Goal: Task Accomplishment & Management: Manage account settings

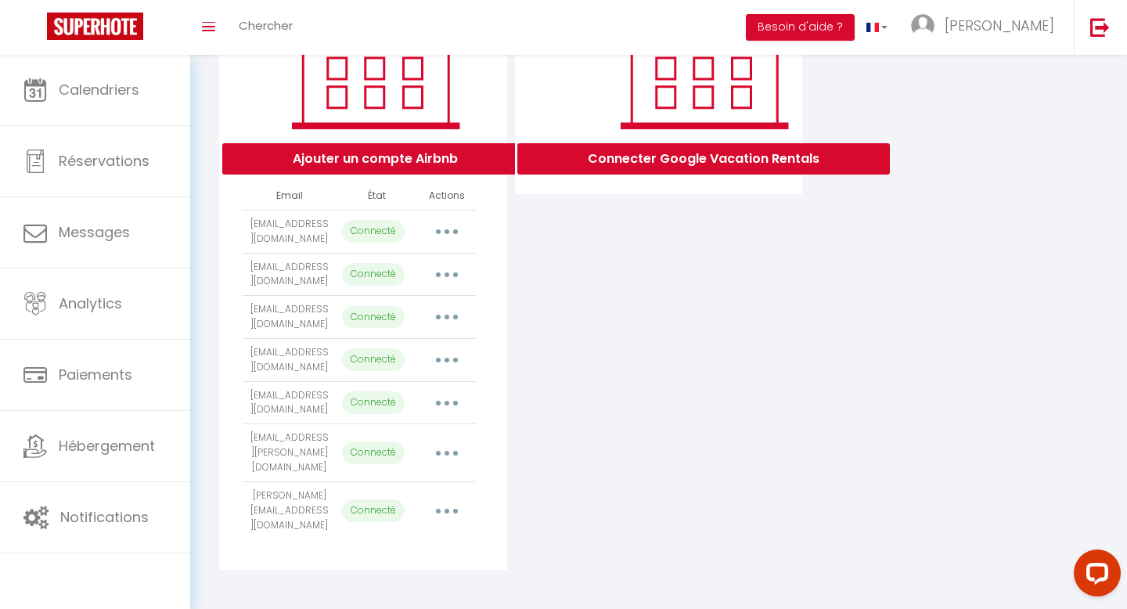
scroll to position [259, 0]
click at [450, 511] on button "button" at bounding box center [447, 510] width 44 height 25
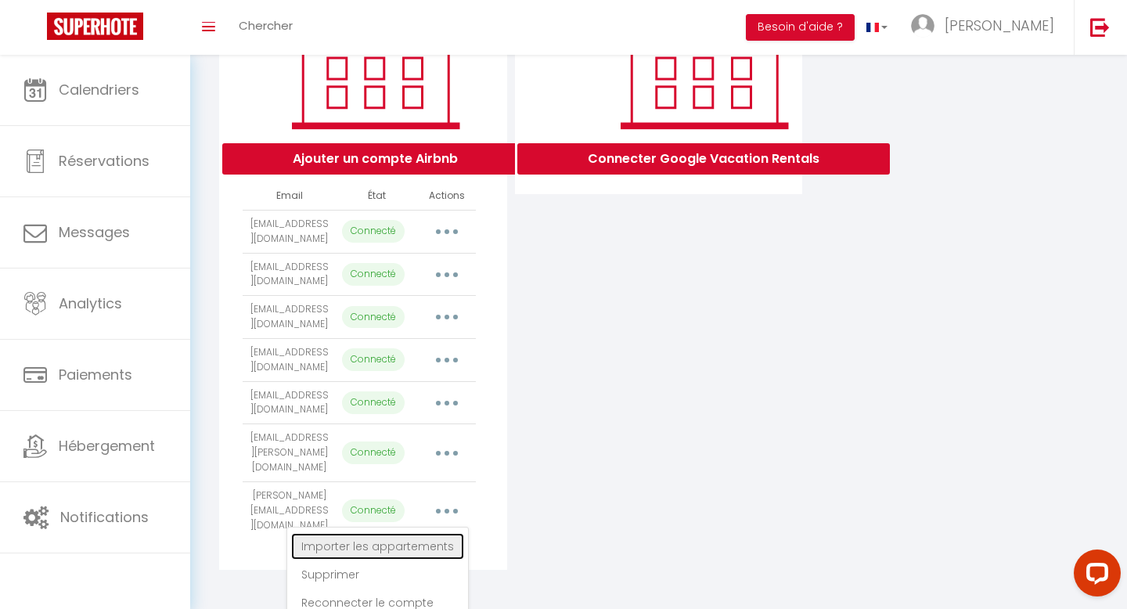
click at [423, 548] on link "Importer les appartements" at bounding box center [377, 546] width 173 height 27
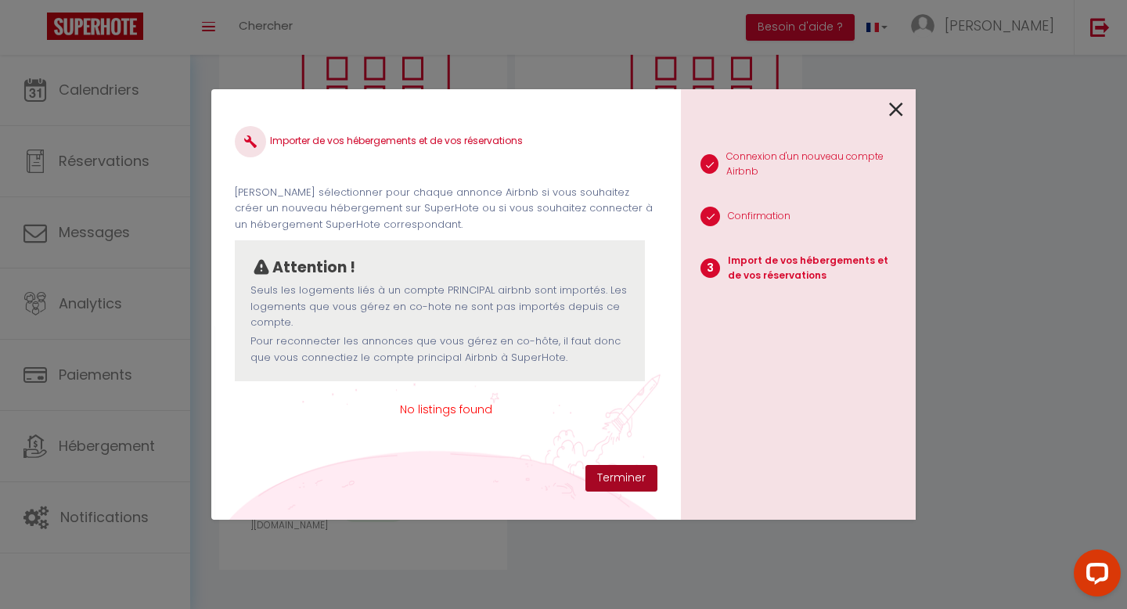
click at [615, 485] on button "Terminer" at bounding box center [622, 478] width 72 height 27
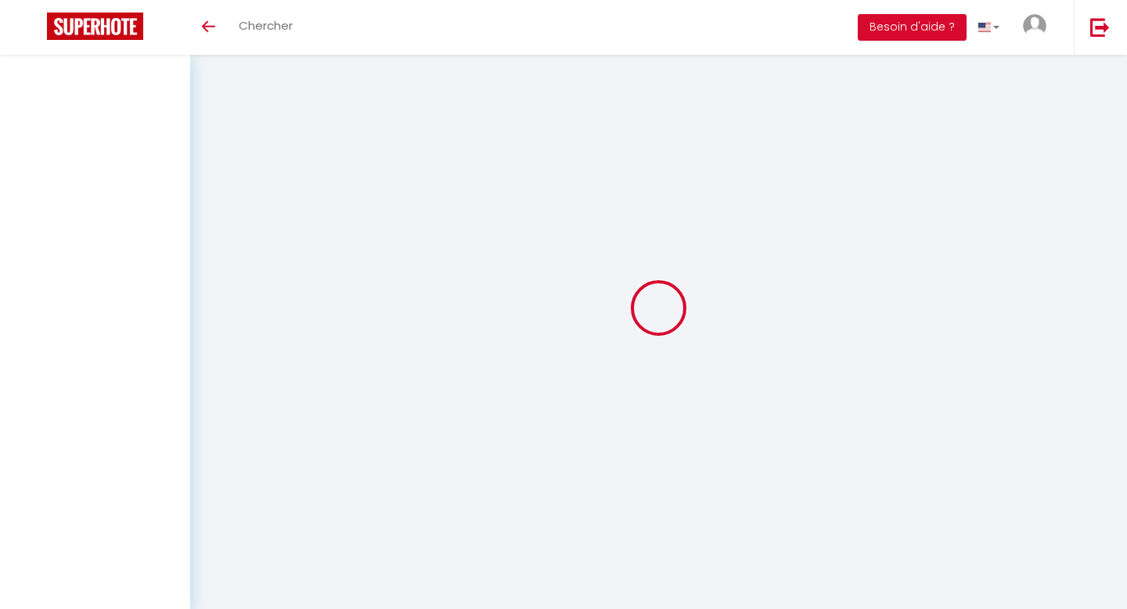
type input "[PERSON_NAME]"
type input "Grossetete"
type input "[EMAIL_ADDRESS][DOMAIN_NAME]"
type input "0683577812"
type input "[STREET_ADDRESS]"
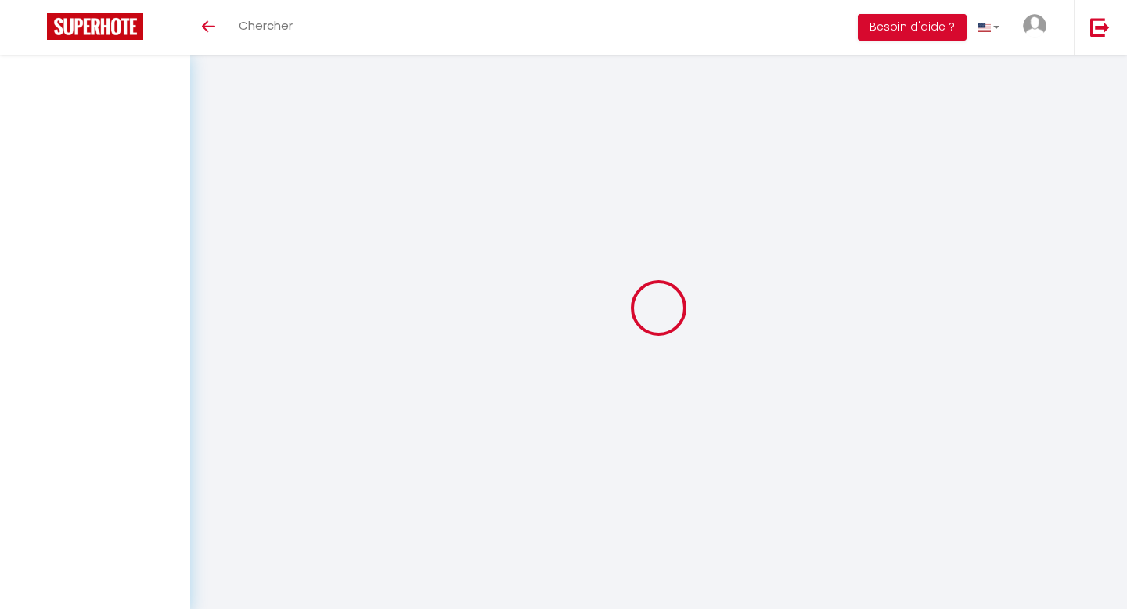
type input "21000"
type input "[GEOGRAPHIC_DATA]"
type input "7YfPu5pjAioml9eQ5LcGFLovH"
type input "FHKHRxuy4l4ltGbZ5Koj9ViqP"
type input "[URL][DOMAIN_NAME]"
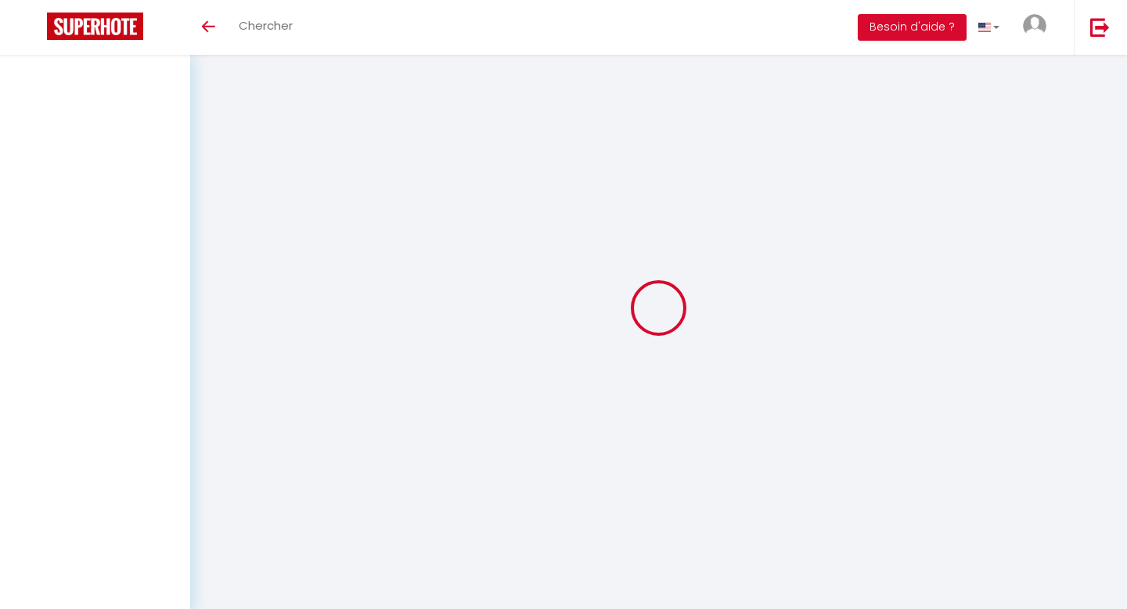
select select "28"
select select "fr"
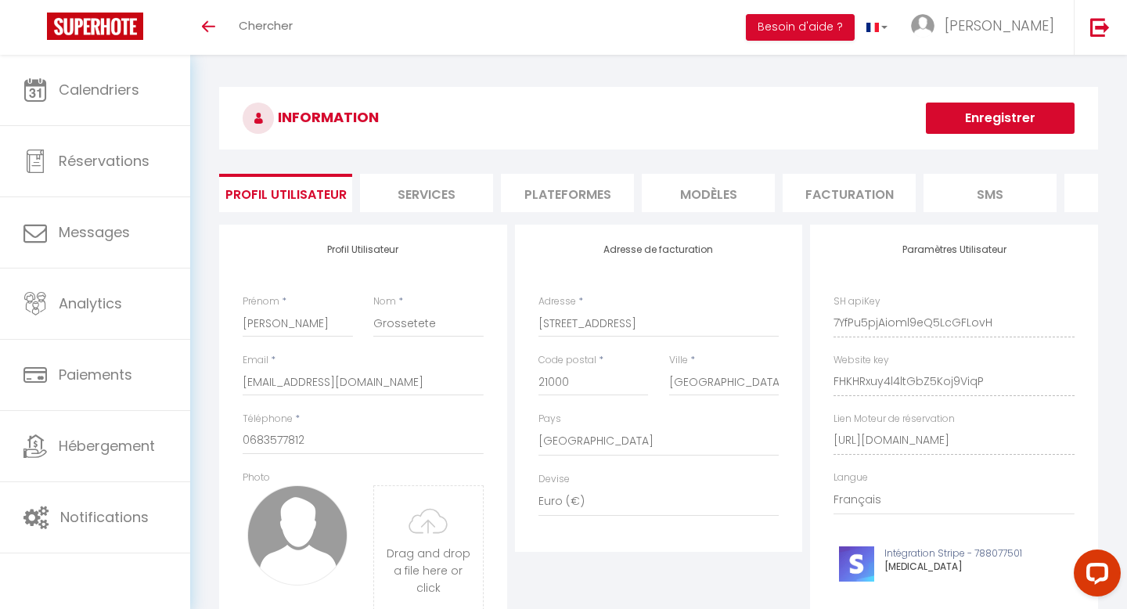
click at [546, 198] on li "Plateformes" at bounding box center [567, 193] width 133 height 38
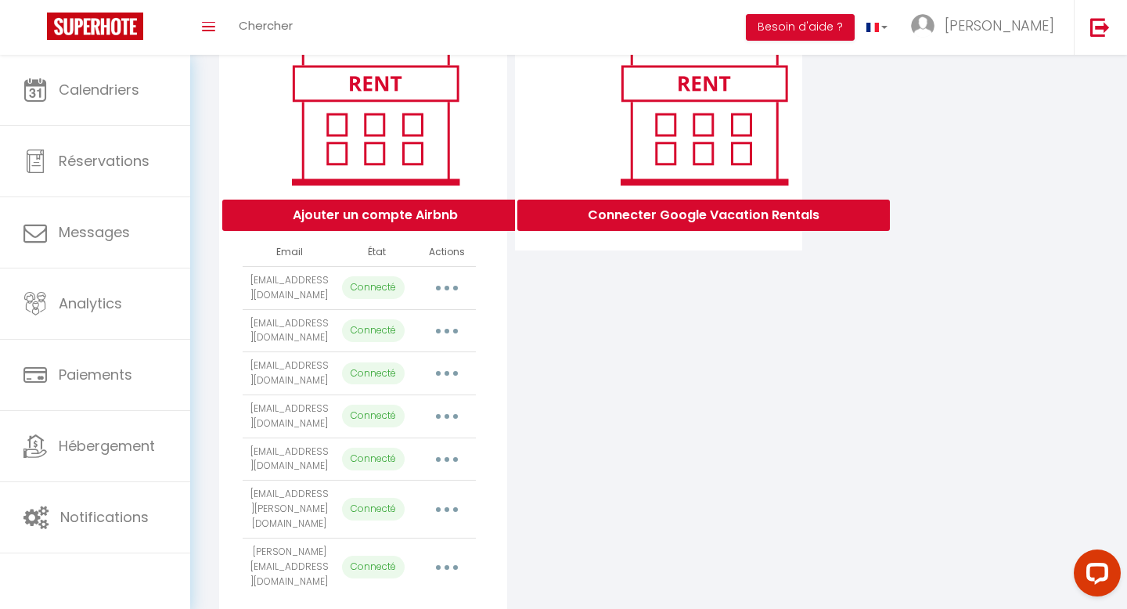
scroll to position [259, 0]
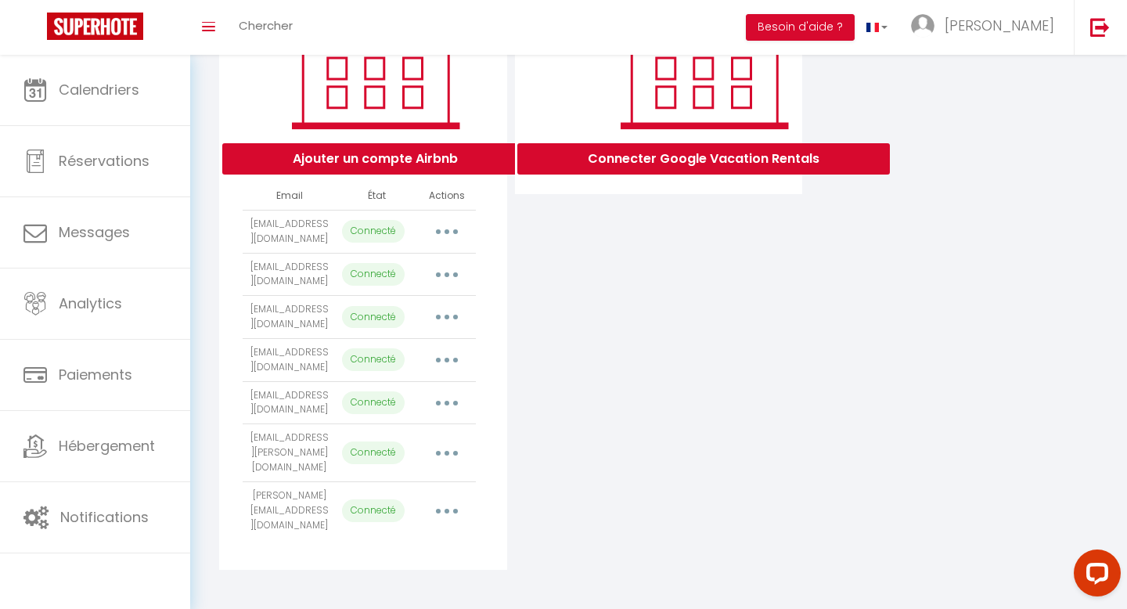
click at [453, 507] on button "button" at bounding box center [447, 510] width 44 height 25
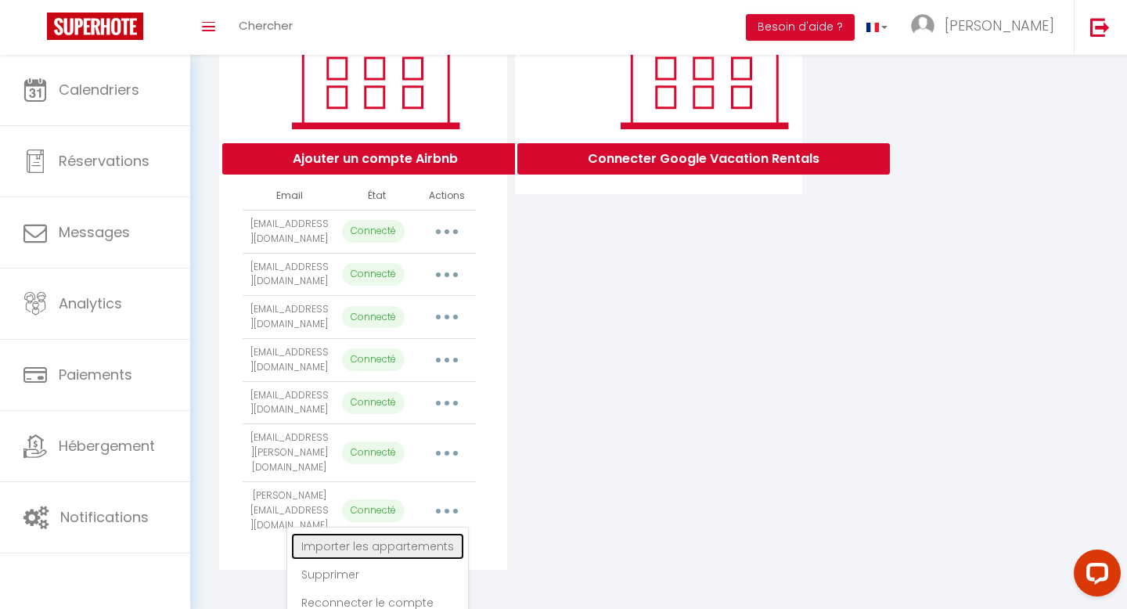
click at [413, 544] on link "Importer les appartements" at bounding box center [377, 546] width 173 height 27
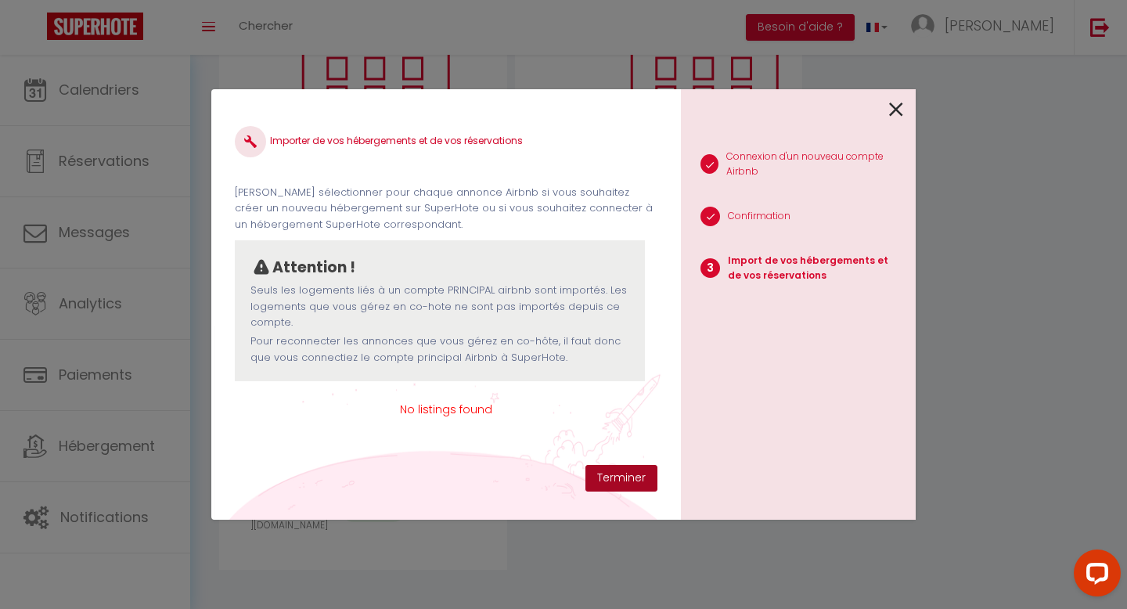
click at [604, 478] on button "Terminer" at bounding box center [622, 478] width 72 height 27
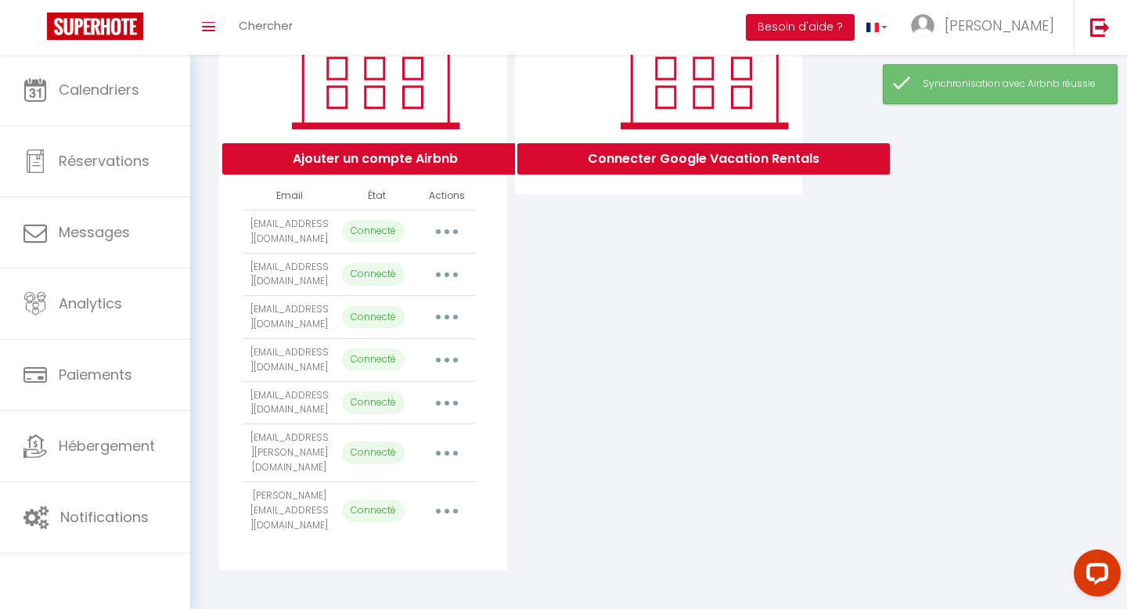
click at [373, 512] on p "Connecté" at bounding box center [373, 511] width 63 height 23
click at [441, 514] on button "button" at bounding box center [447, 510] width 44 height 25
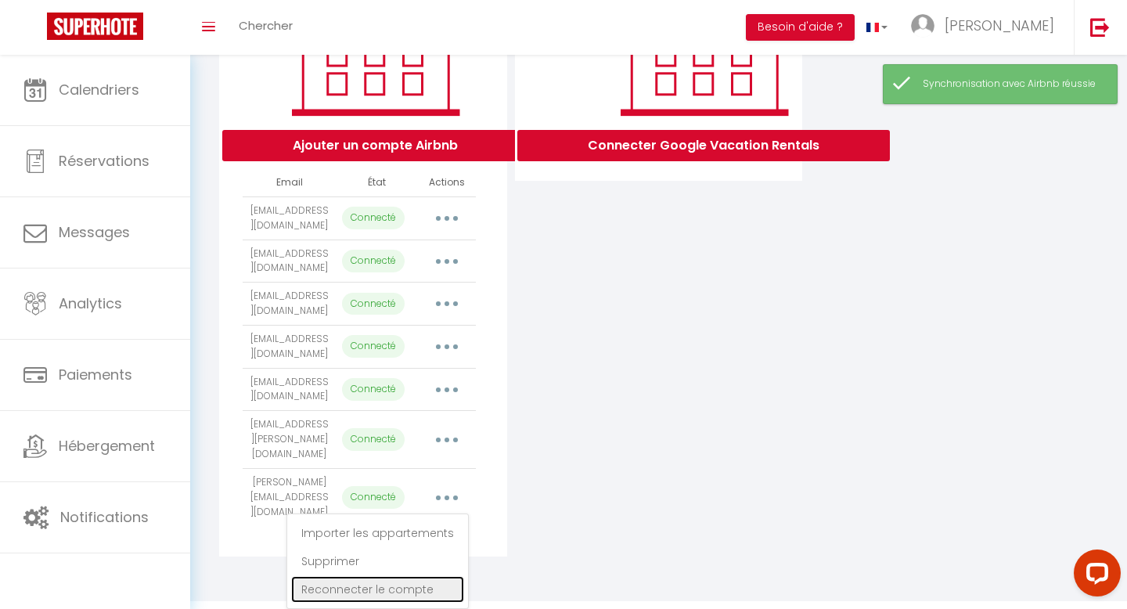
click at [399, 587] on link "Reconnecter le compte" at bounding box center [377, 589] width 173 height 27
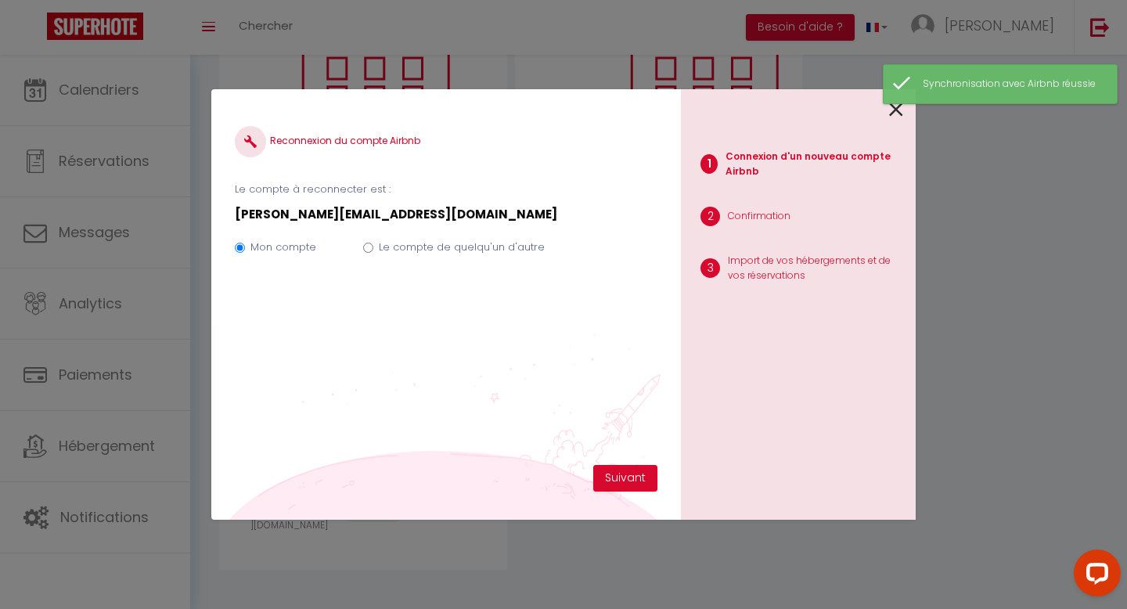
click at [372, 259] on div "Mon compte Le compte de quelqu'un d'autre" at bounding box center [446, 250] width 423 height 52
click at [366, 247] on input "Le compte de quelqu'un d'autre" at bounding box center [368, 248] width 10 height 10
radio input "true"
radio input "false"
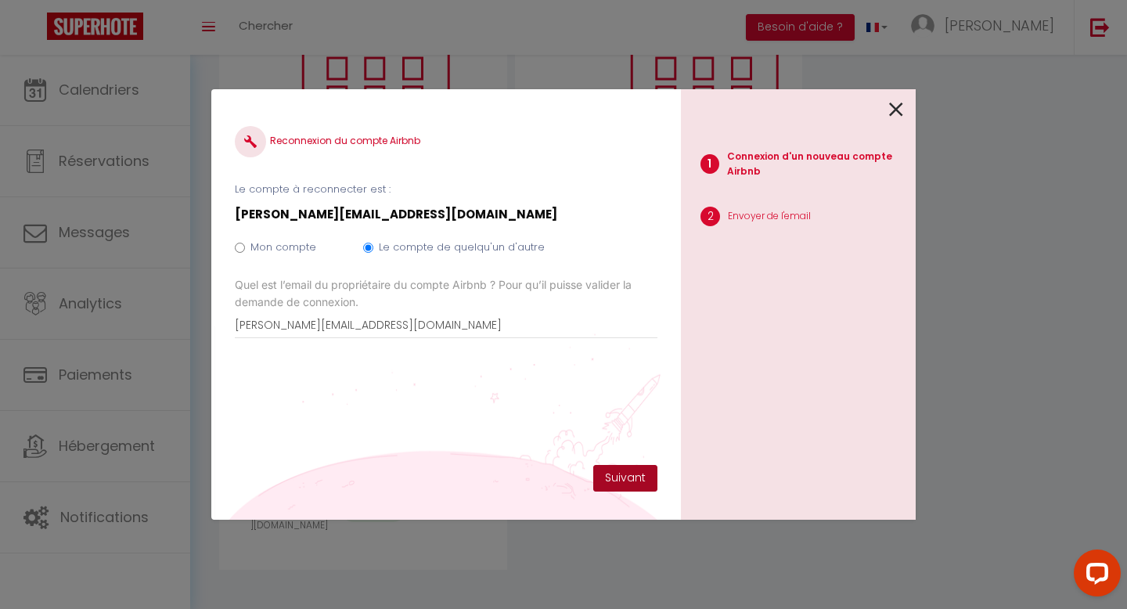
click at [622, 485] on button "Suivant" at bounding box center [625, 478] width 64 height 27
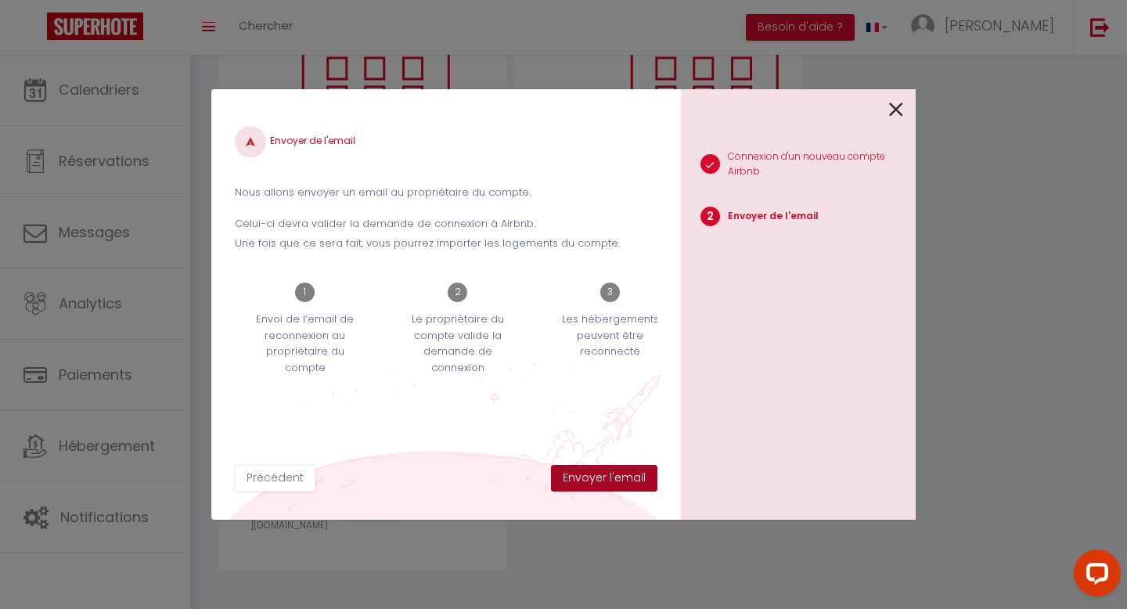
click at [622, 485] on button "Envoyer l'email" at bounding box center [604, 478] width 106 height 27
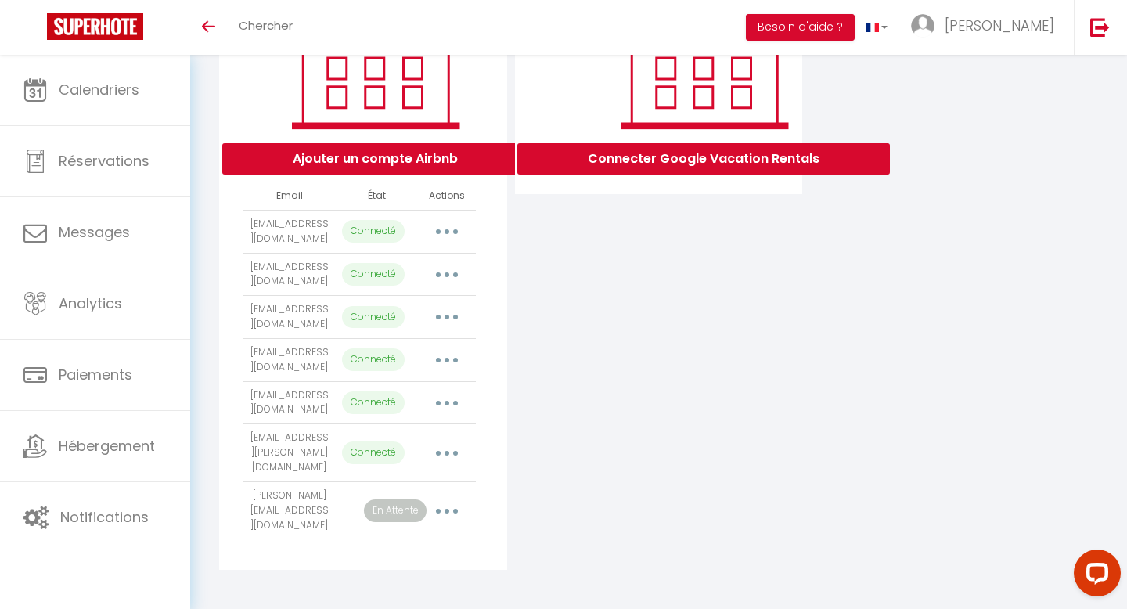
click at [442, 512] on button "button" at bounding box center [447, 510] width 44 height 25
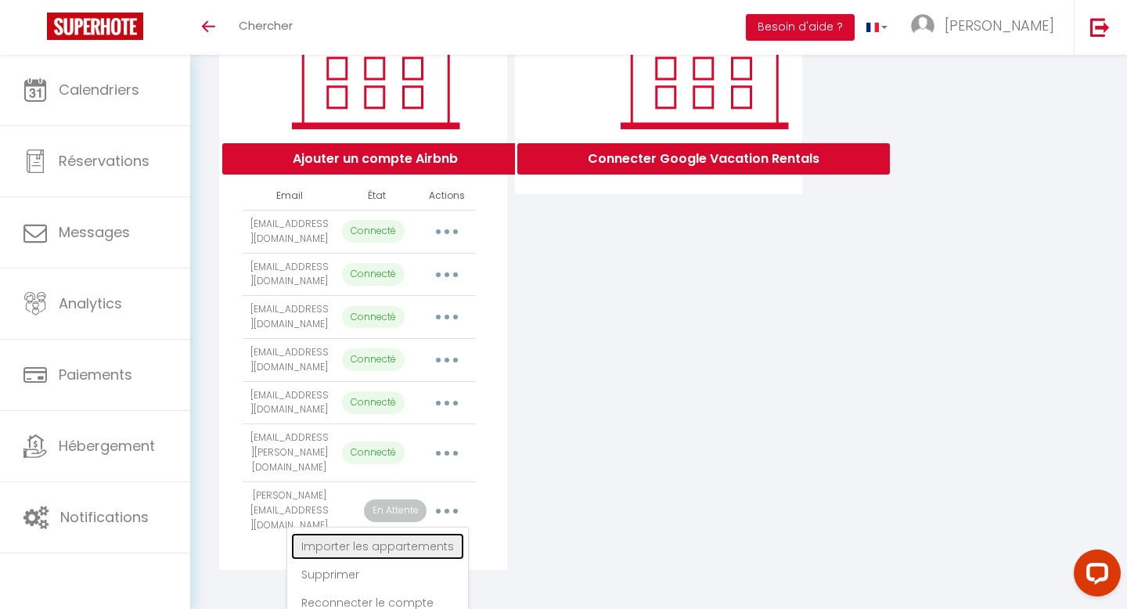
click at [424, 552] on link "Importer les appartements" at bounding box center [377, 546] width 173 height 27
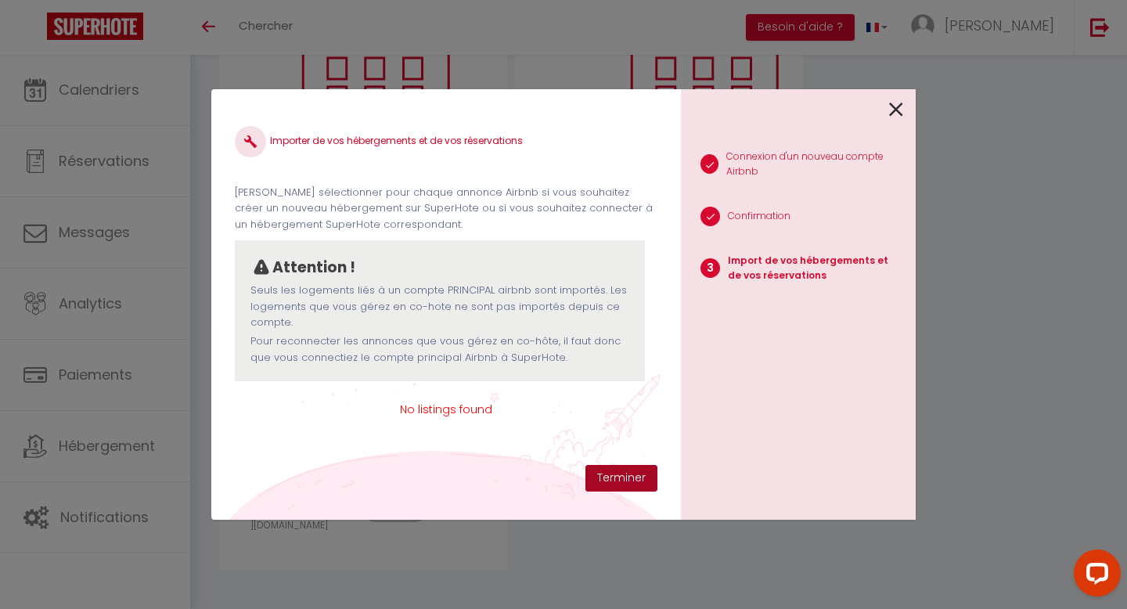
click at [607, 484] on button "Terminer" at bounding box center [622, 478] width 72 height 27
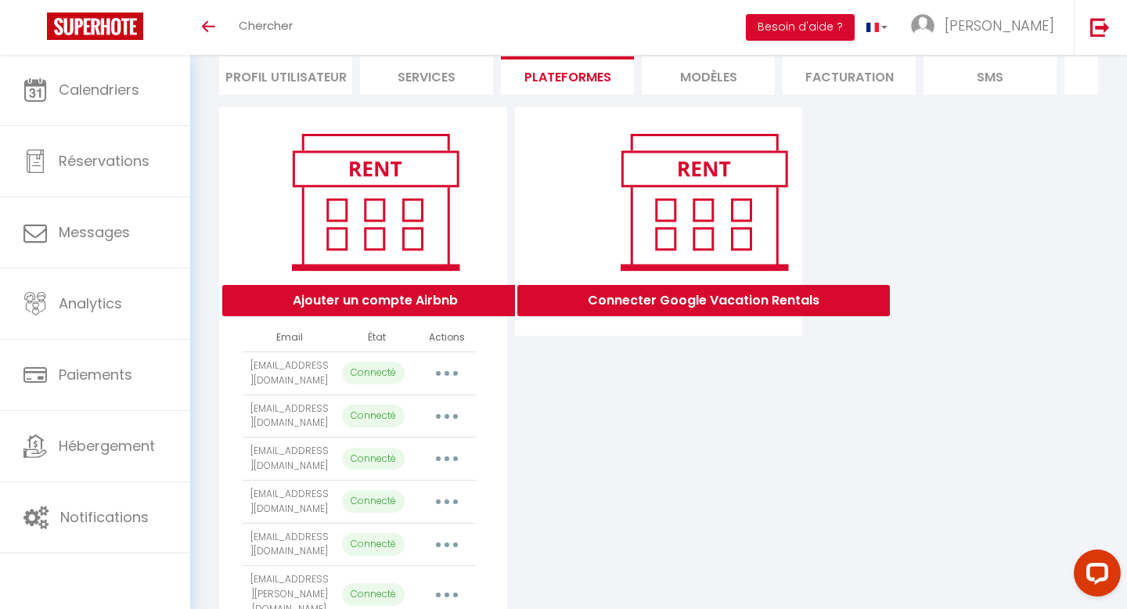
scroll to position [259, 0]
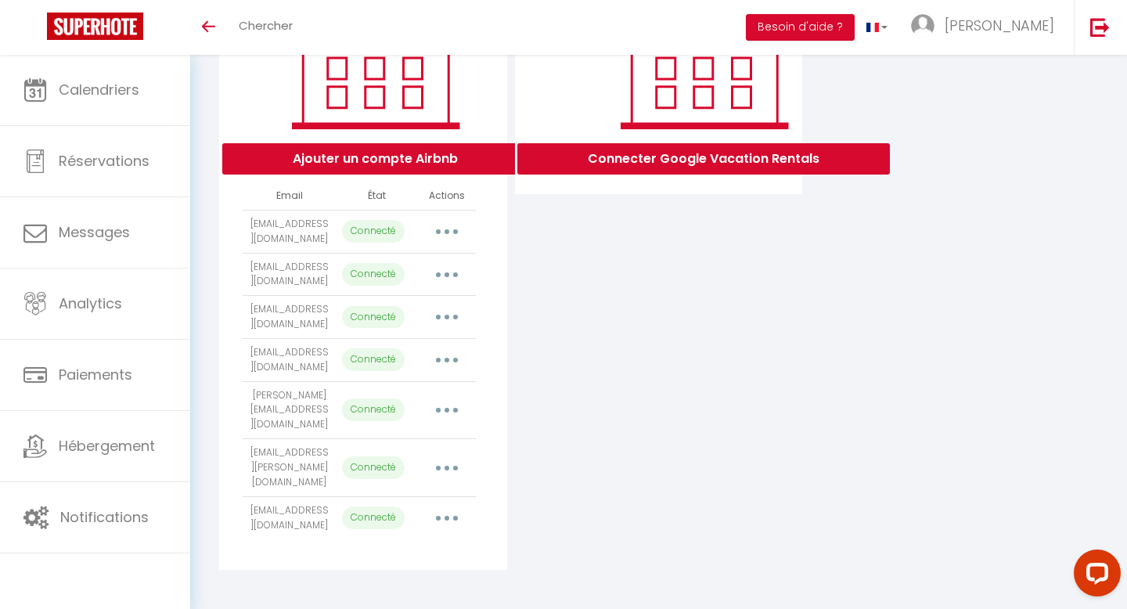
click at [443, 510] on button "button" at bounding box center [447, 518] width 44 height 25
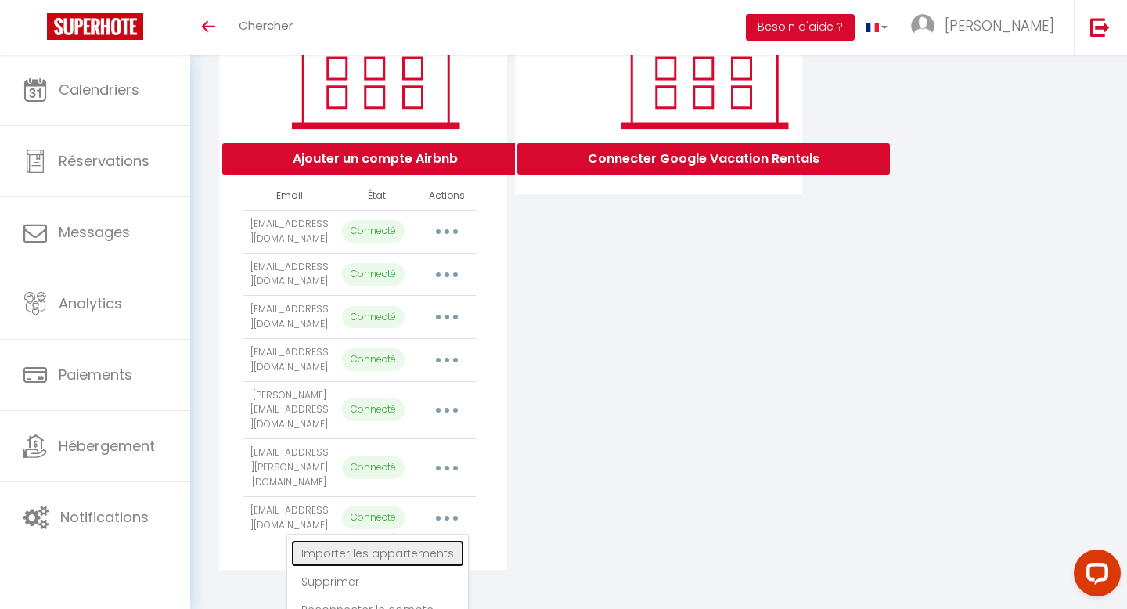
click at [431, 545] on link "Importer les appartements" at bounding box center [377, 553] width 173 height 27
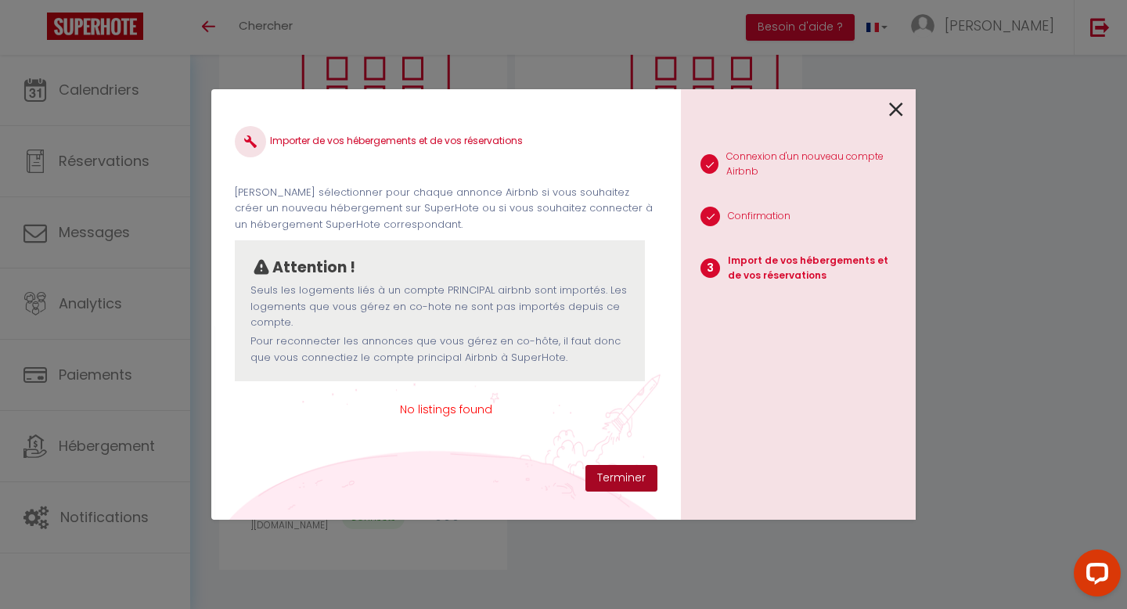
click at [641, 480] on button "Terminer" at bounding box center [622, 478] width 72 height 27
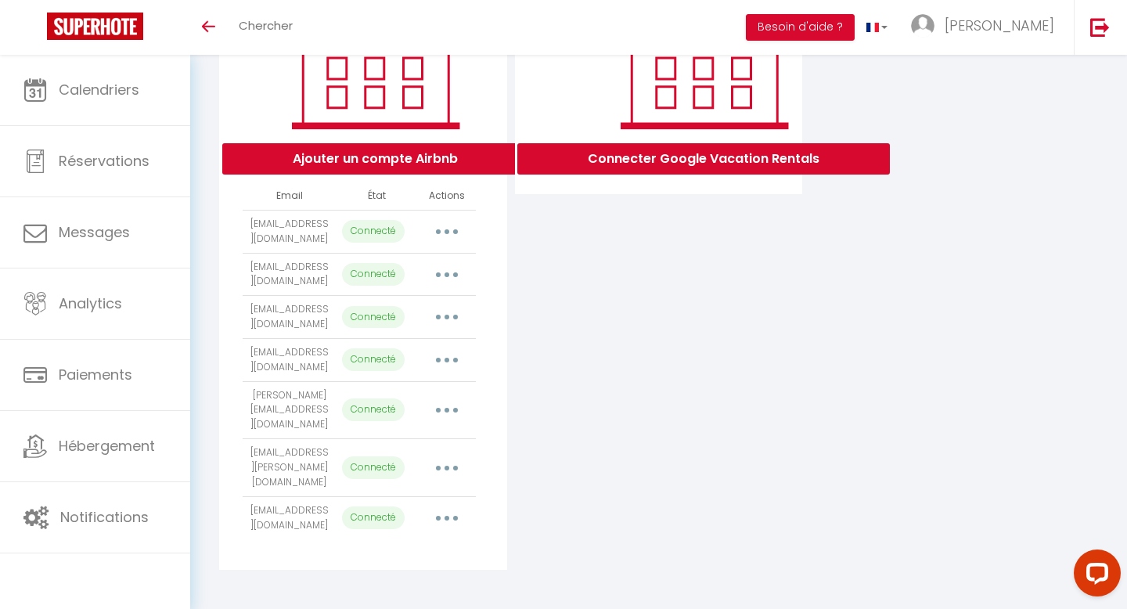
click at [443, 510] on button "button" at bounding box center [447, 518] width 44 height 25
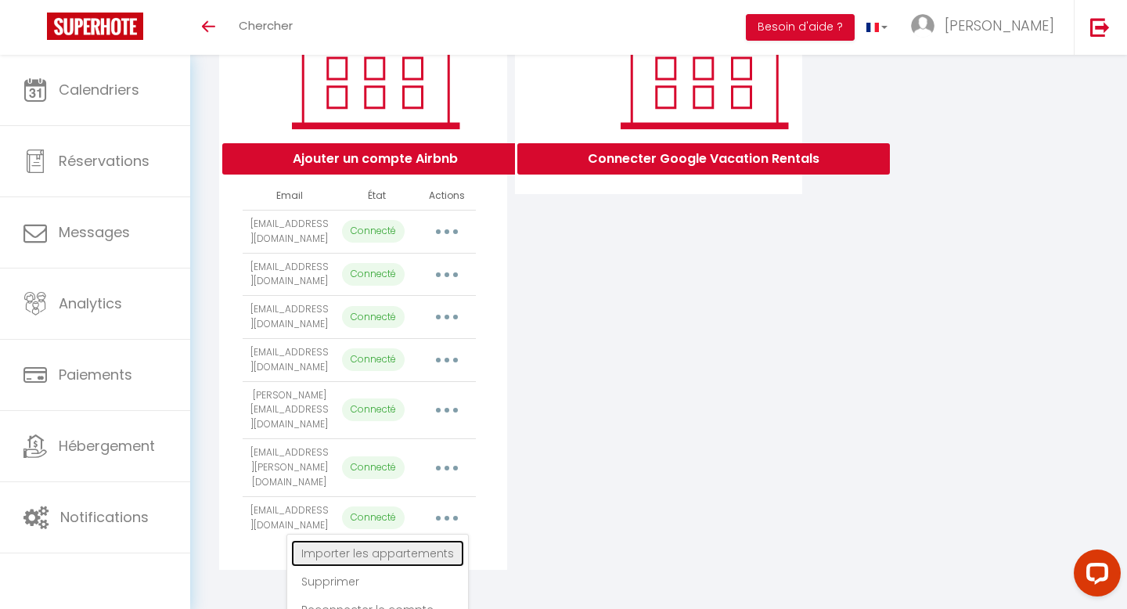
click at [410, 555] on link "Importer les appartements" at bounding box center [377, 553] width 173 height 27
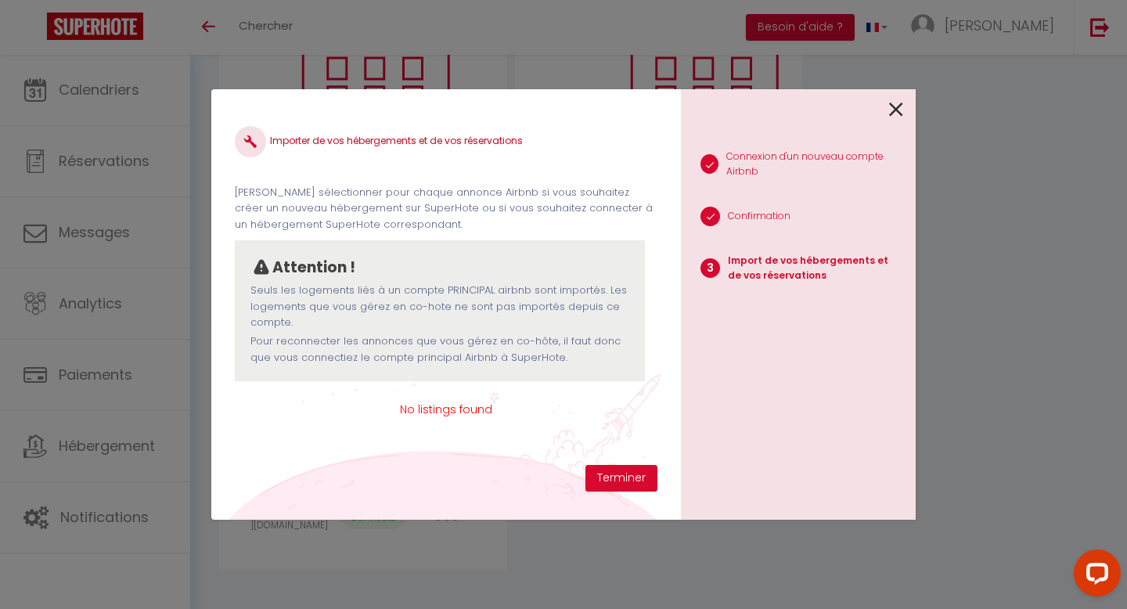
click at [436, 409] on span "No listings found" at bounding box center [446, 409] width 423 height 17
click at [902, 106] on icon at bounding box center [896, 109] width 14 height 23
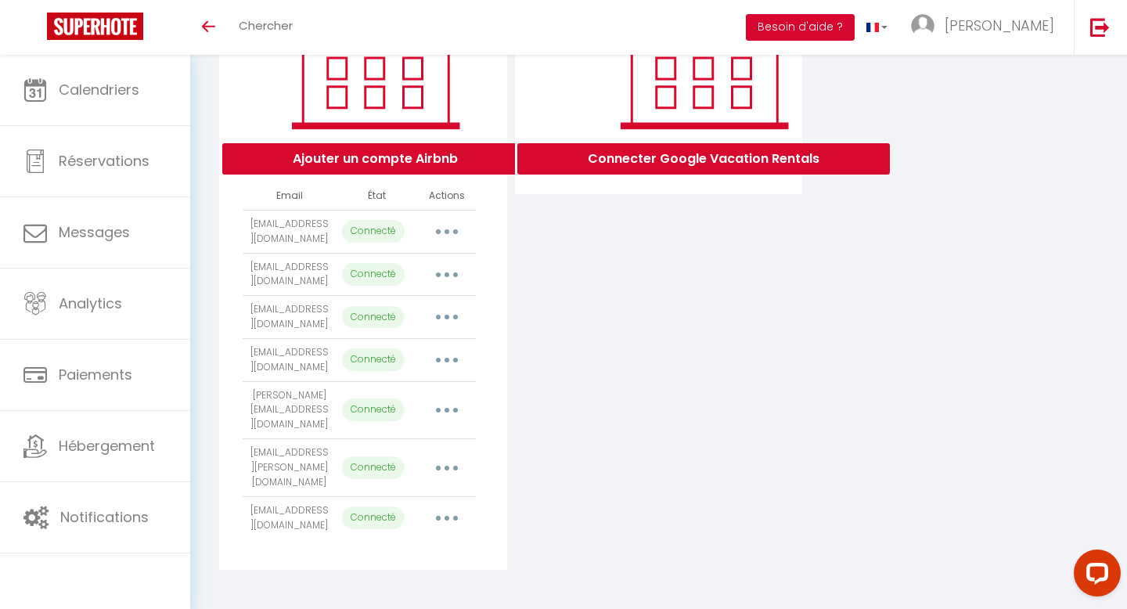
click at [855, 29] on button "Besoin d'aide ?" at bounding box center [800, 27] width 109 height 27
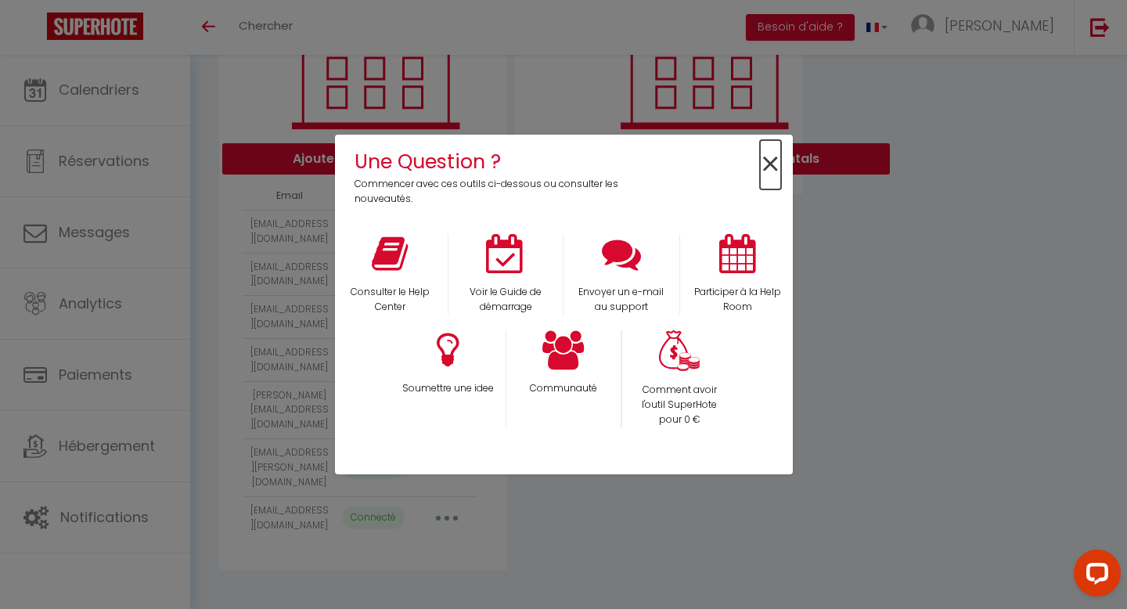
click at [770, 171] on span "×" at bounding box center [770, 164] width 21 height 49
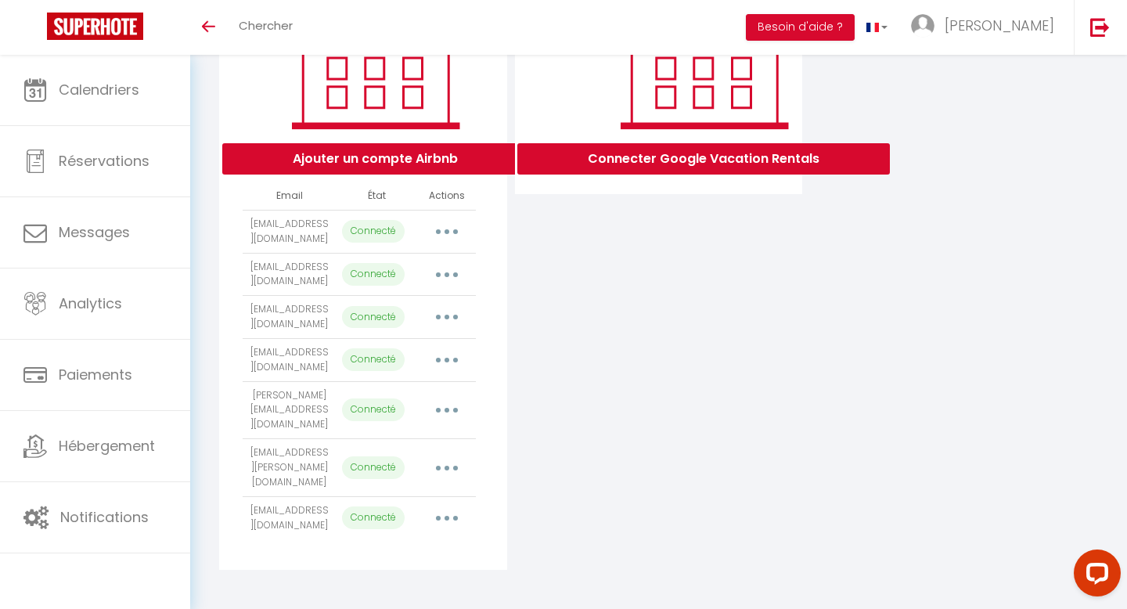
click at [453, 509] on button "button" at bounding box center [447, 518] width 44 height 25
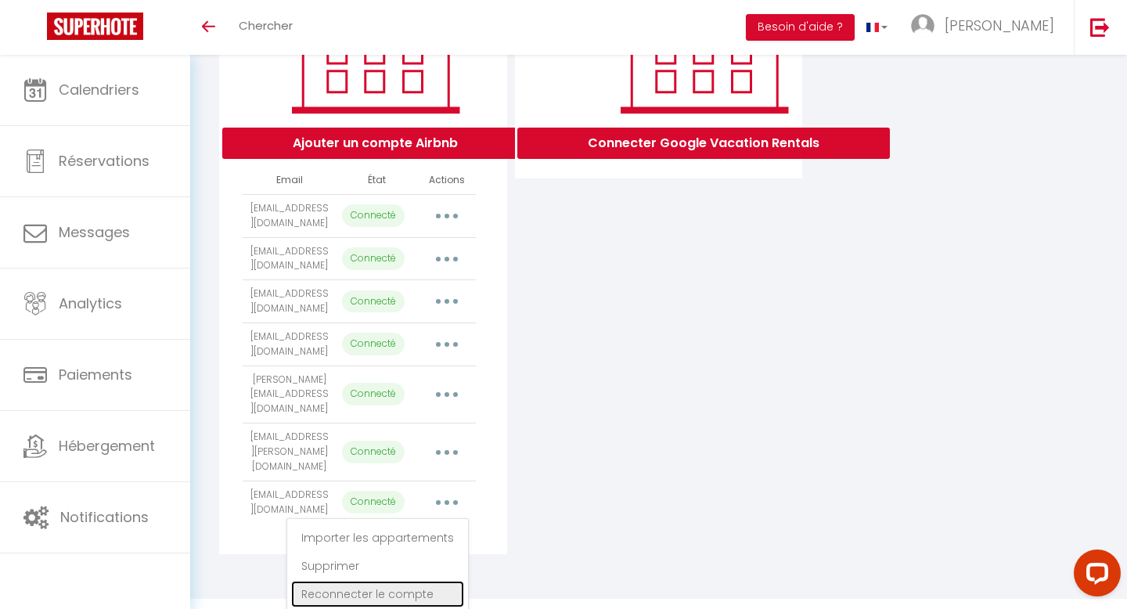
click at [402, 586] on link "Reconnecter le compte" at bounding box center [377, 594] width 173 height 27
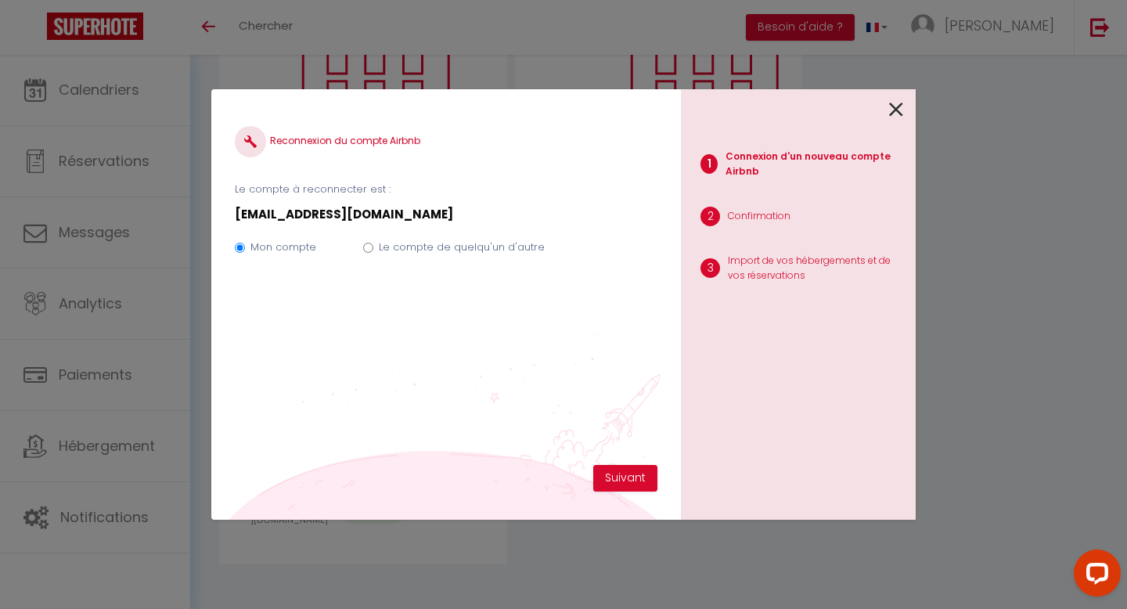
scroll to position [259, 0]
click at [368, 246] on input "Le compte de quelqu'un d'autre" at bounding box center [368, 248] width 10 height 10
radio input "true"
radio input "false"
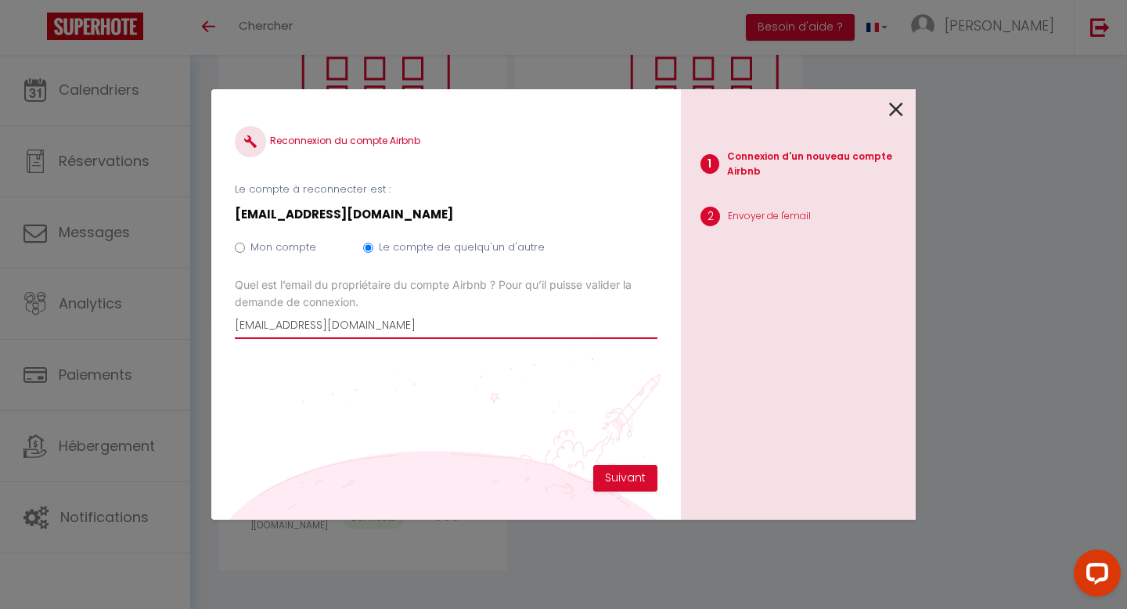
drag, startPoint x: 369, startPoint y: 328, endPoint x: 220, endPoint y: 319, distance: 149.1
click at [220, 319] on div "Reconnexion du compte Airbnb Le compte à reconnecter est : [EMAIL_ADDRESS][DOMA…" at bounding box center [446, 304] width 470 height 431
click at [283, 323] on input "Email connexion Airbnb" at bounding box center [446, 325] width 423 height 28
paste input "[EMAIL_ADDRESS][DOMAIN_NAME]"
type input "[EMAIL_ADDRESS][DOMAIN_NAME]"
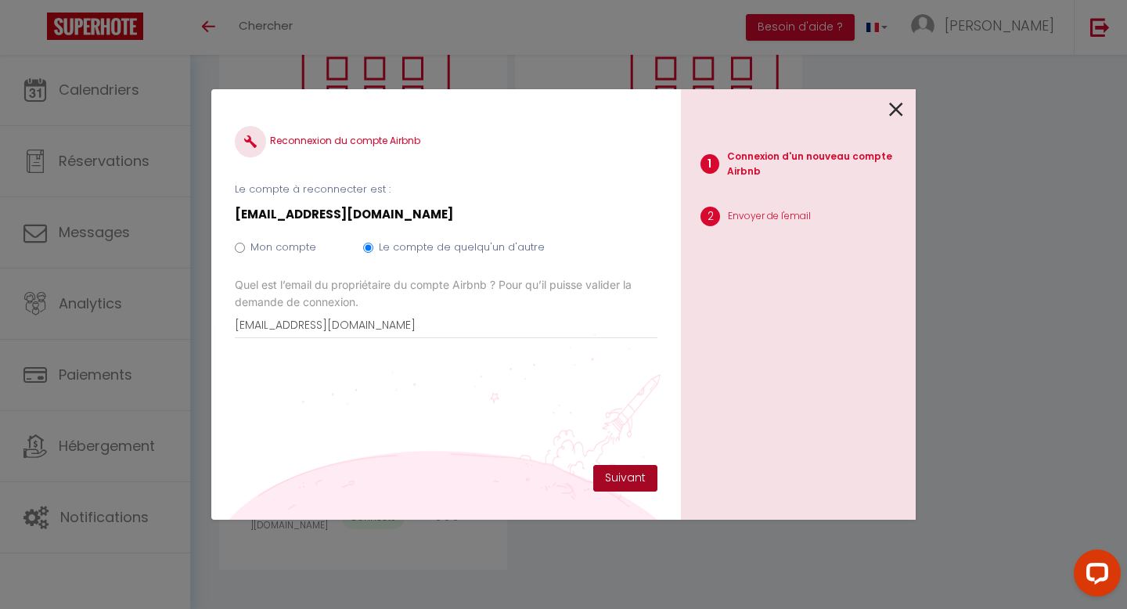
click at [612, 479] on button "Suivant" at bounding box center [625, 478] width 64 height 27
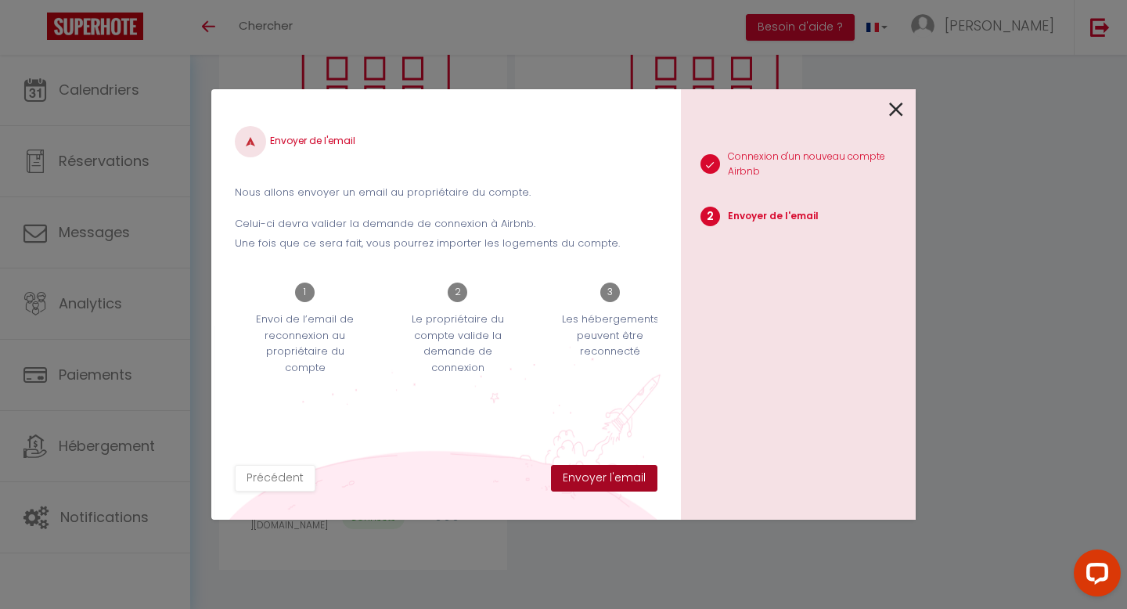
click at [612, 479] on button "Envoyer l'email" at bounding box center [604, 478] width 106 height 27
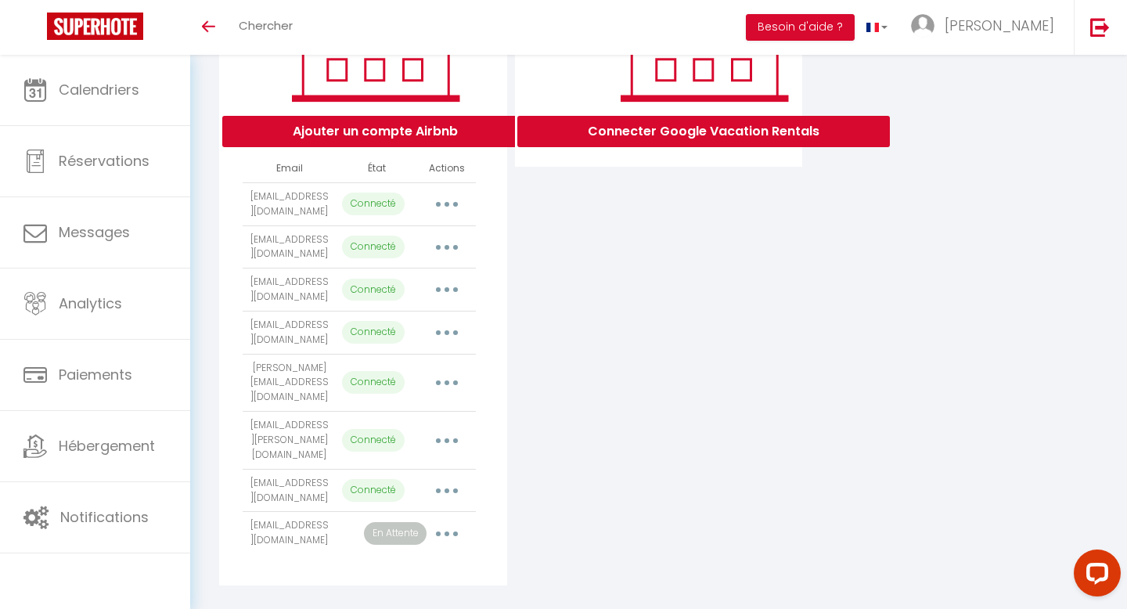
scroll to position [302, 0]
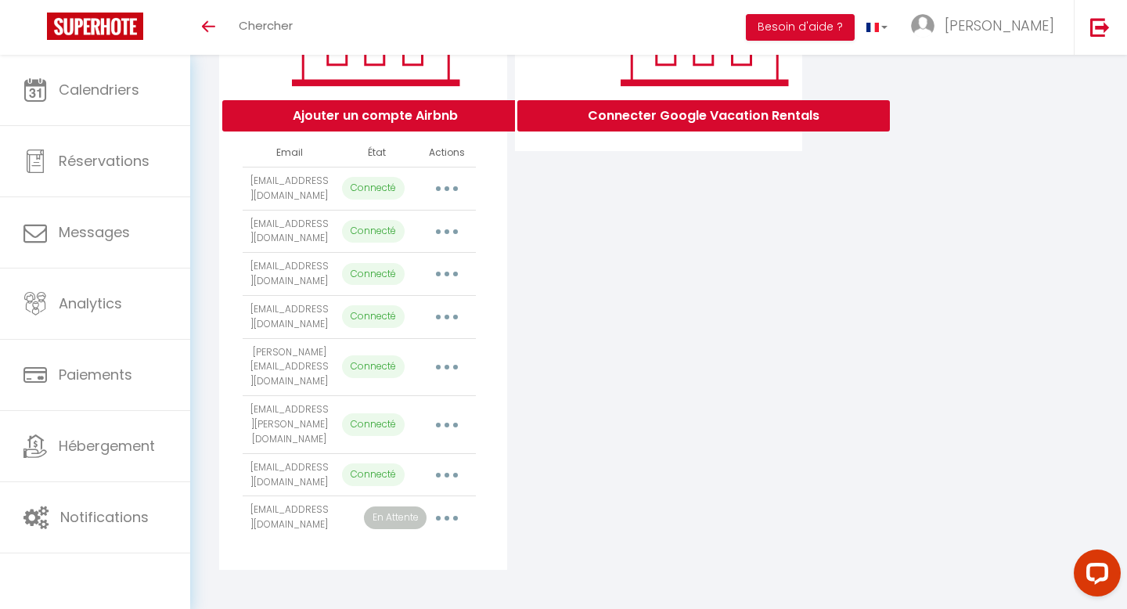
click at [443, 514] on button "button" at bounding box center [447, 517] width 44 height 25
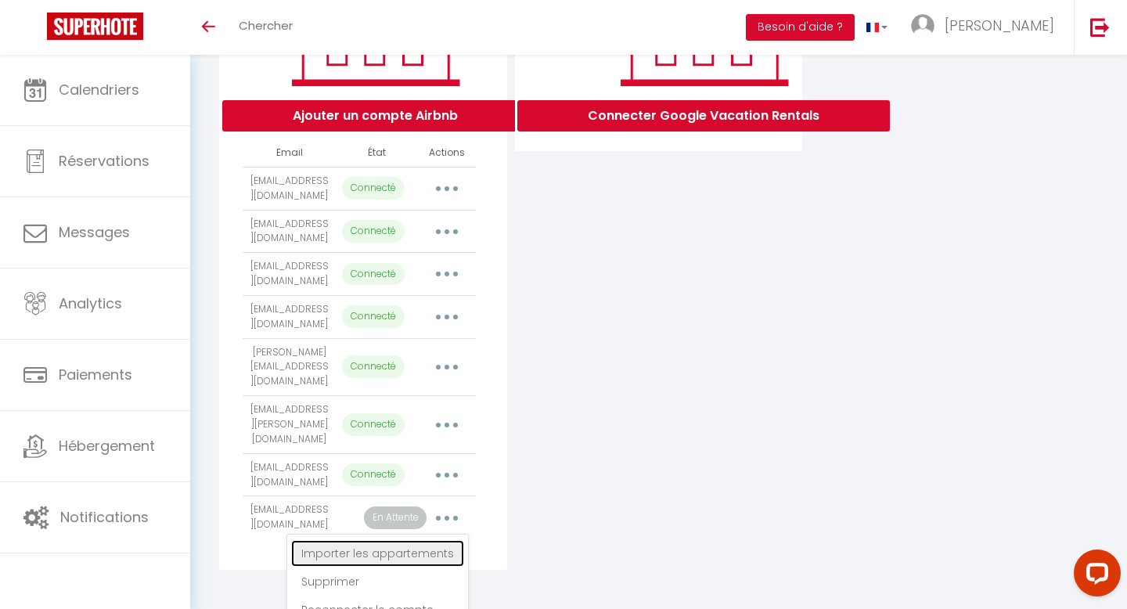
click at [414, 550] on link "Importer les appartements" at bounding box center [377, 553] width 173 height 27
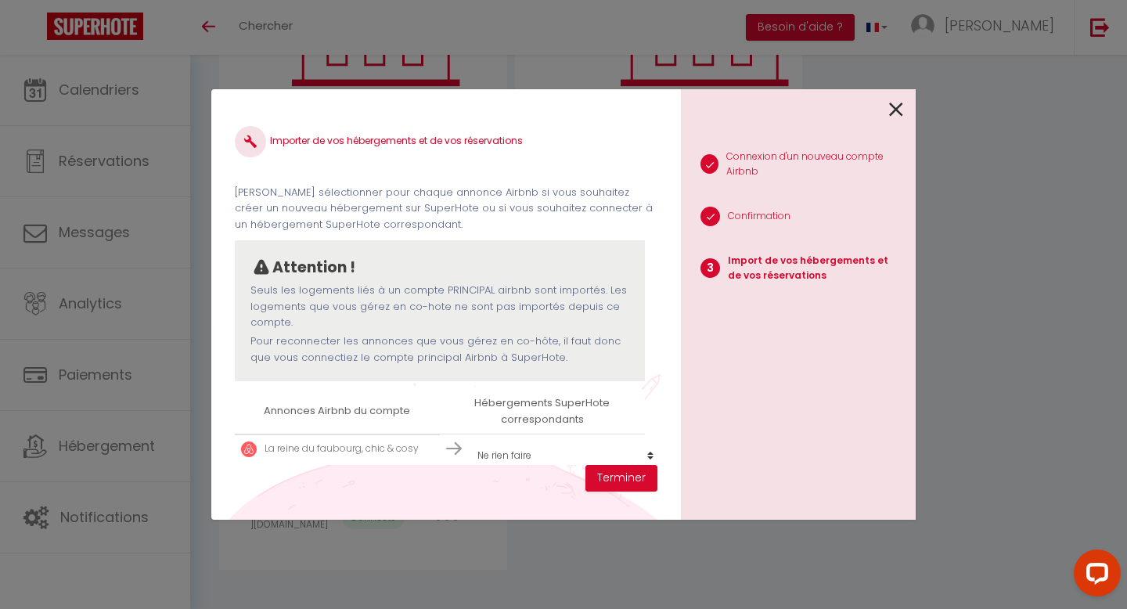
click at [527, 462] on select "Créer un nouveau hébergement Ne rien faire Le Petit Dijonnais, Hypercentre La […" at bounding box center [566, 456] width 193 height 30
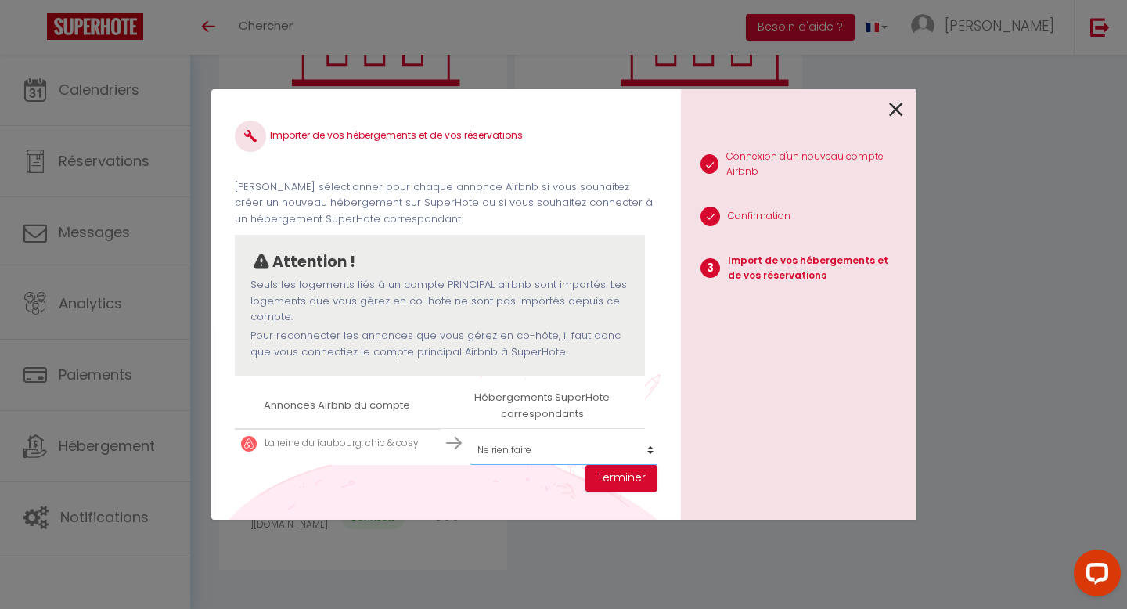
select select "61383"
click at [613, 482] on button "Terminer" at bounding box center [622, 478] width 72 height 27
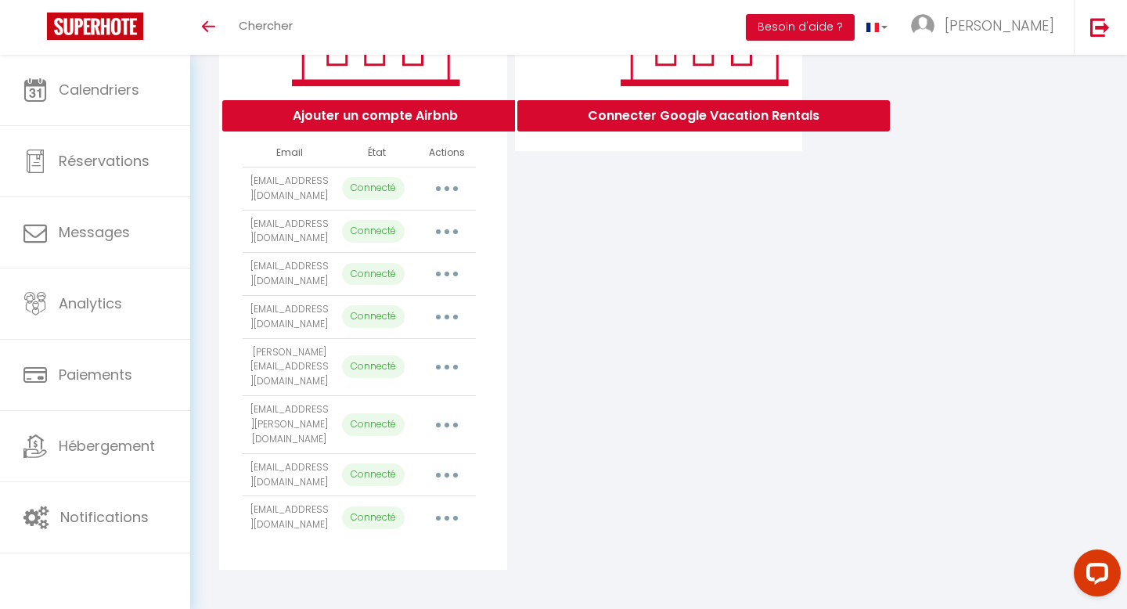
click at [434, 466] on button "button" at bounding box center [447, 475] width 44 height 25
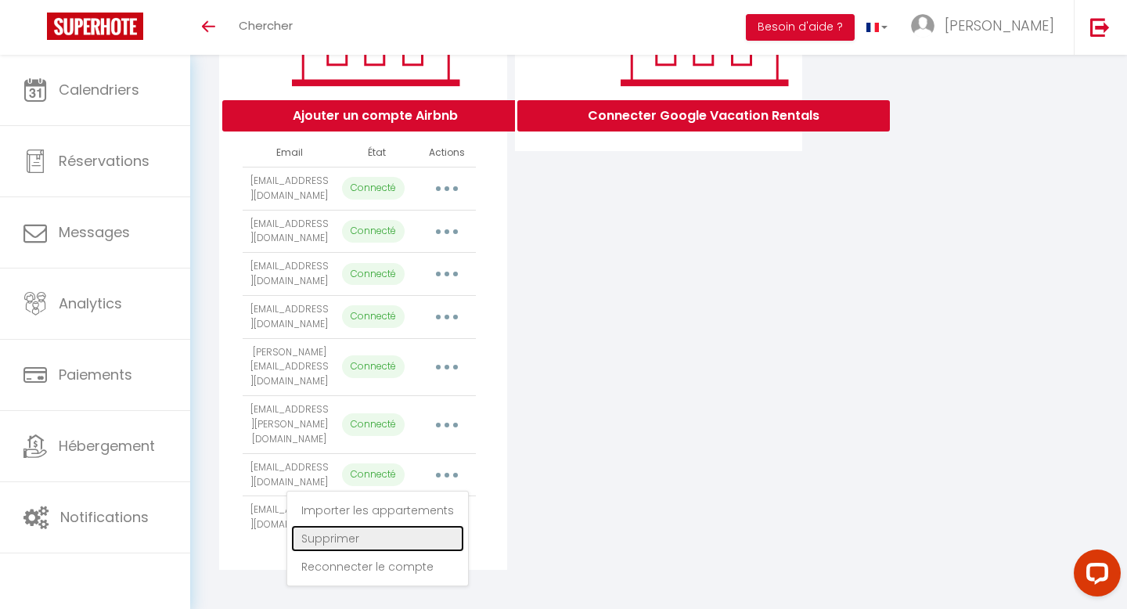
click at [366, 528] on link "Supprimer" at bounding box center [377, 538] width 173 height 27
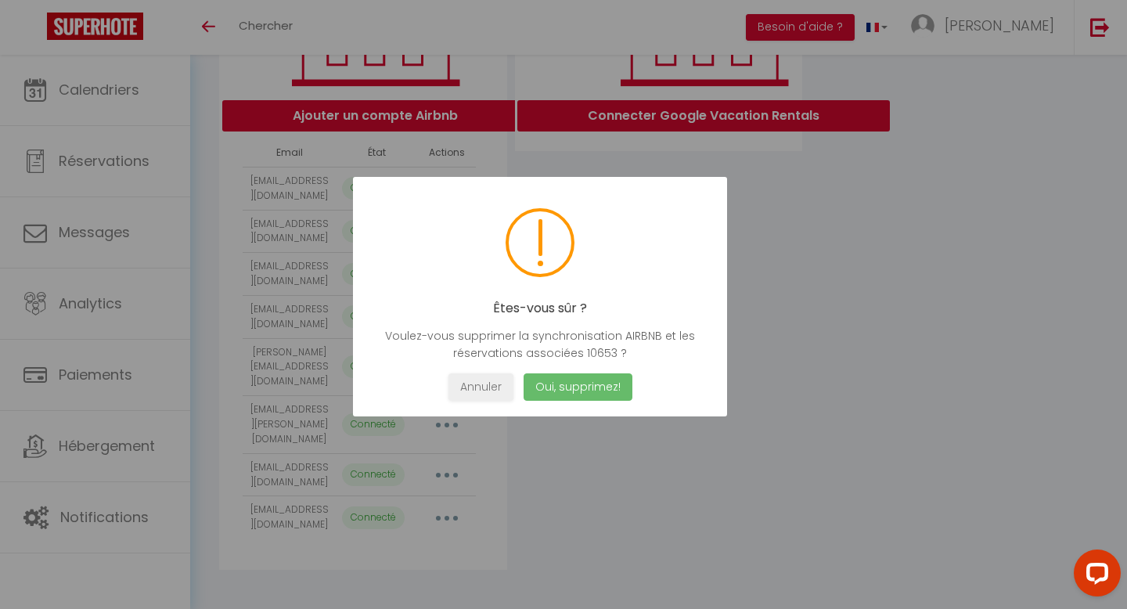
click at [553, 391] on button "Oui, supprimez!" at bounding box center [578, 386] width 109 height 27
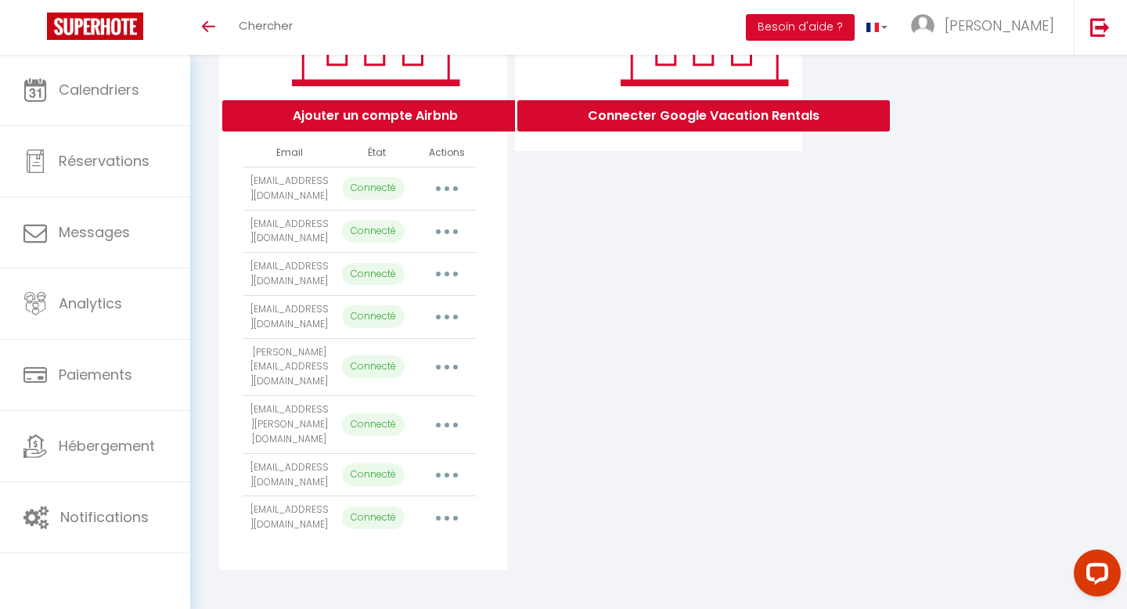
scroll to position [259, 0]
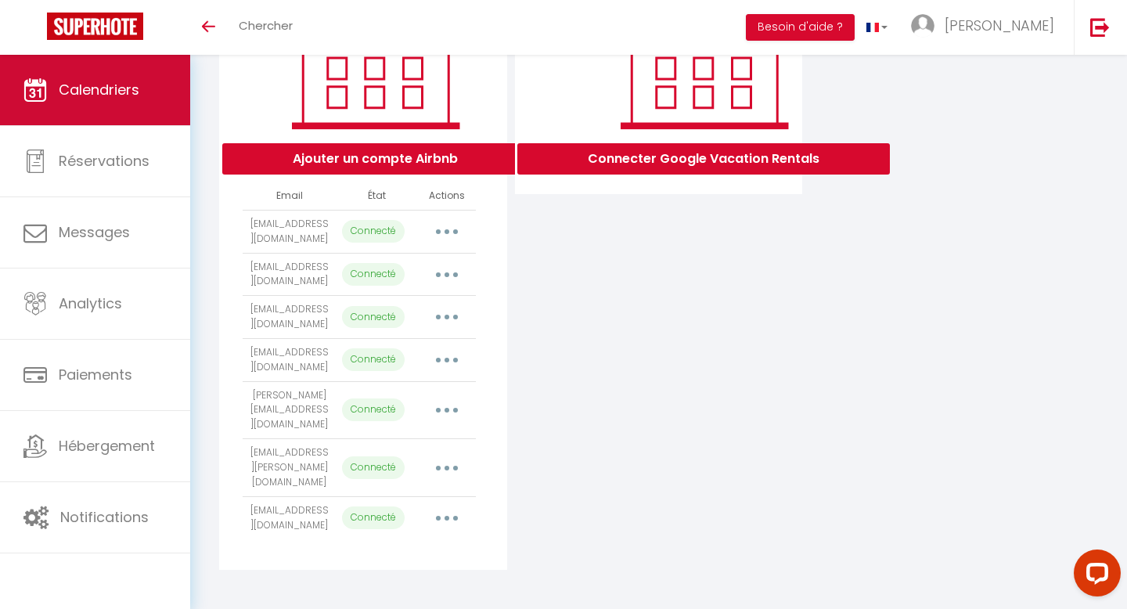
click at [123, 113] on link "Calendriers" at bounding box center [95, 90] width 190 height 70
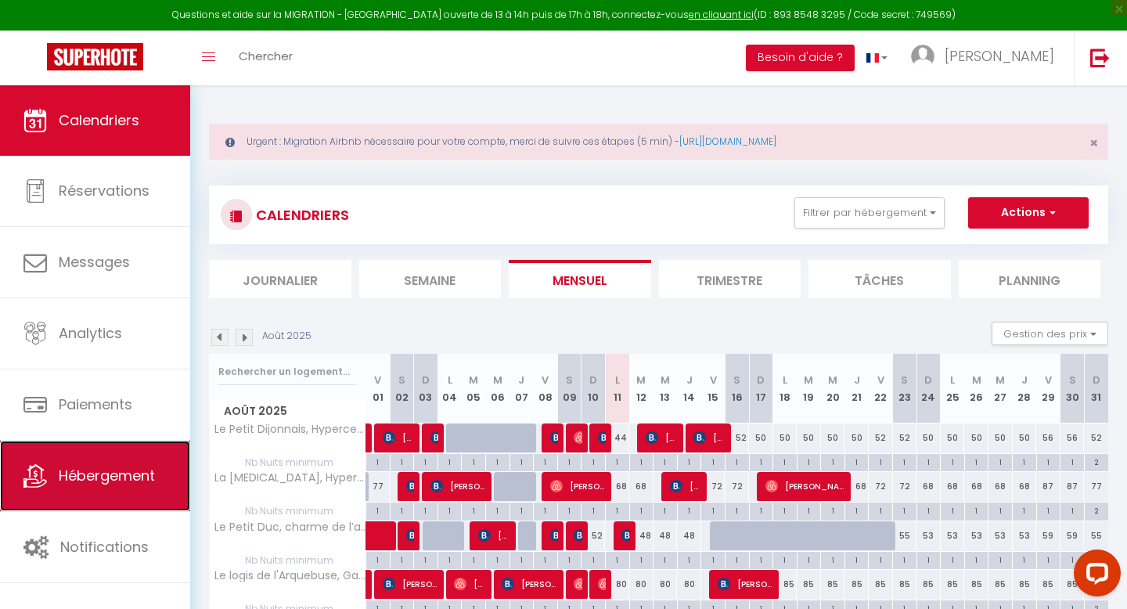
click at [132, 474] on span "Hébergement" at bounding box center [107, 476] width 96 height 20
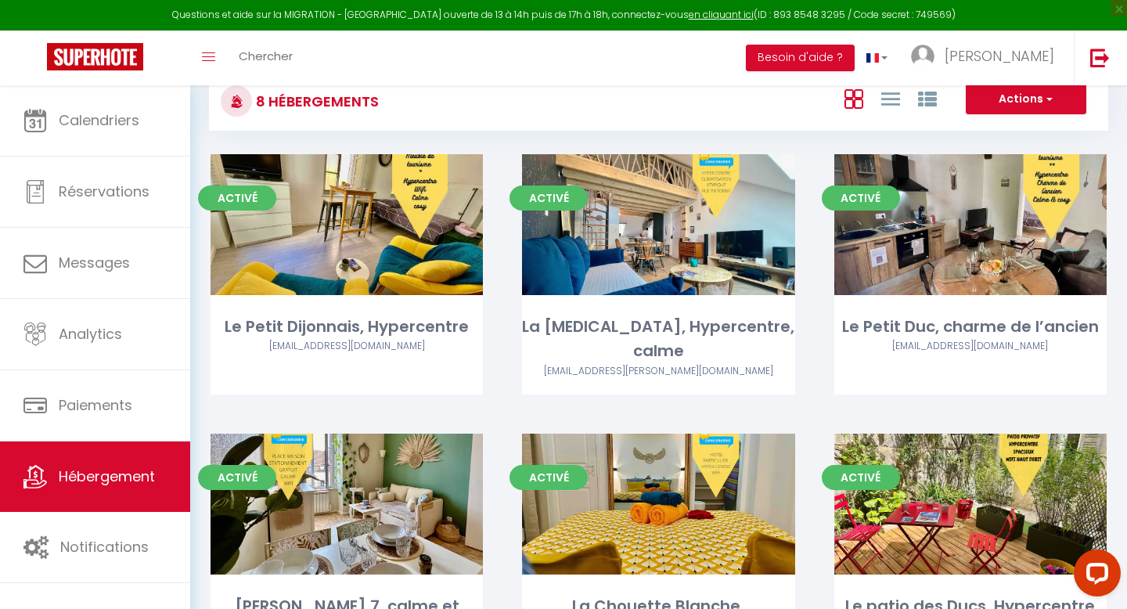
scroll to position [441, 0]
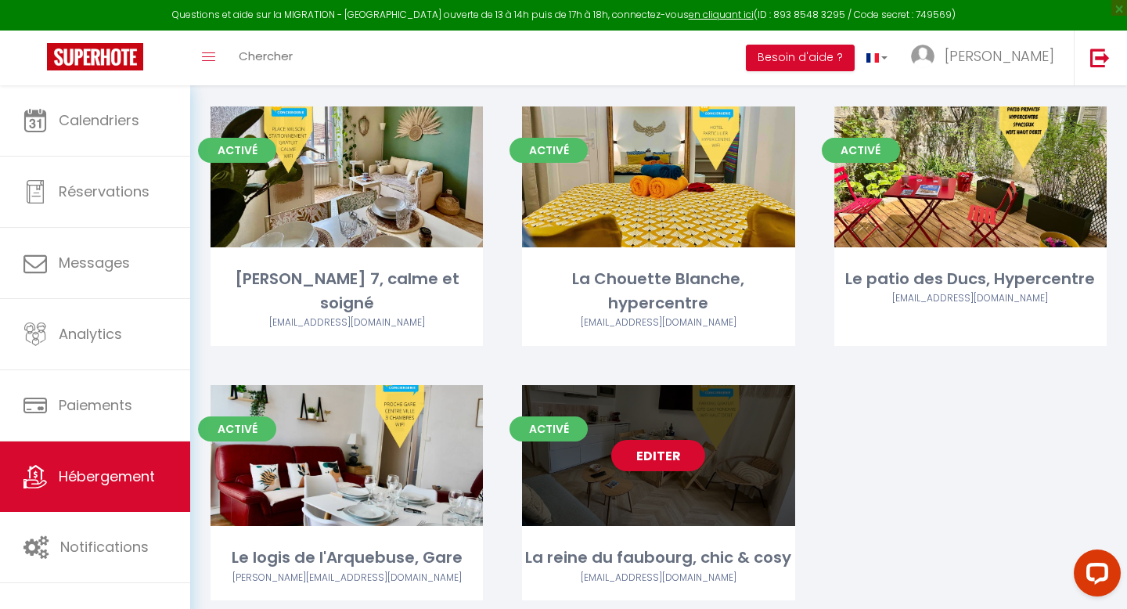
click at [640, 440] on link "Editer" at bounding box center [658, 455] width 94 height 31
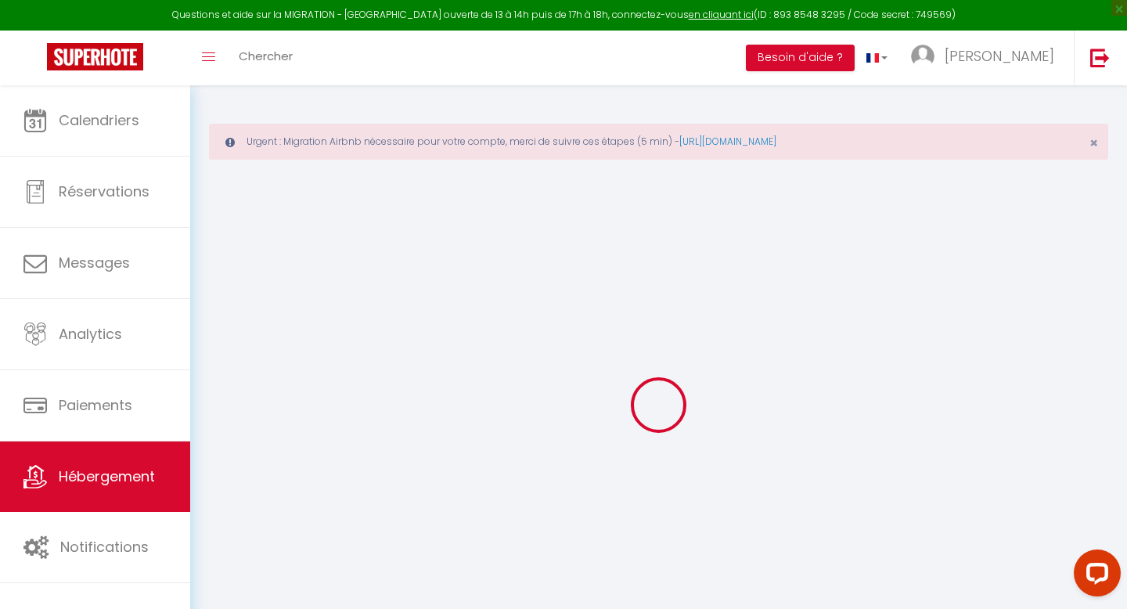
select select "+ 35 %"
select select
checkbox input "false"
checkbox input "true"
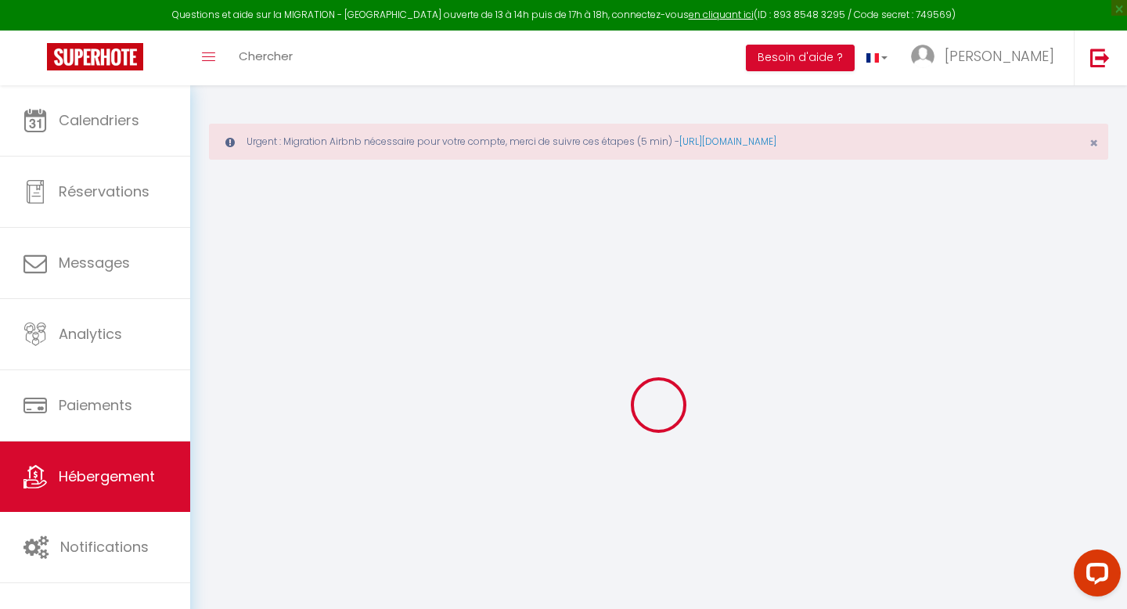
checkbox input "false"
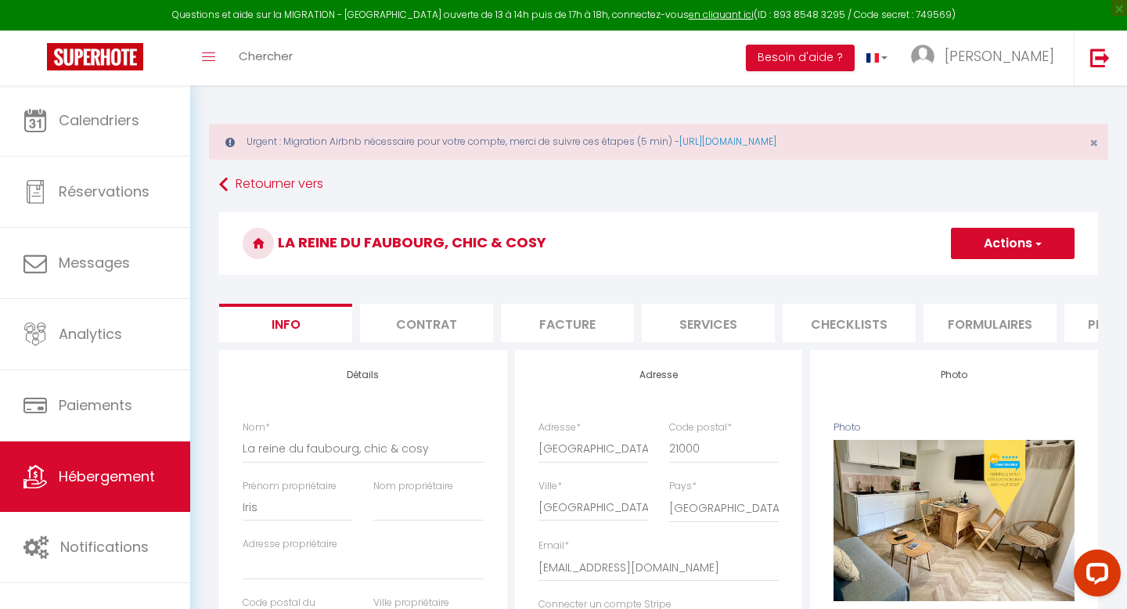
click at [965, 324] on li "Formulaires" at bounding box center [990, 323] width 133 height 38
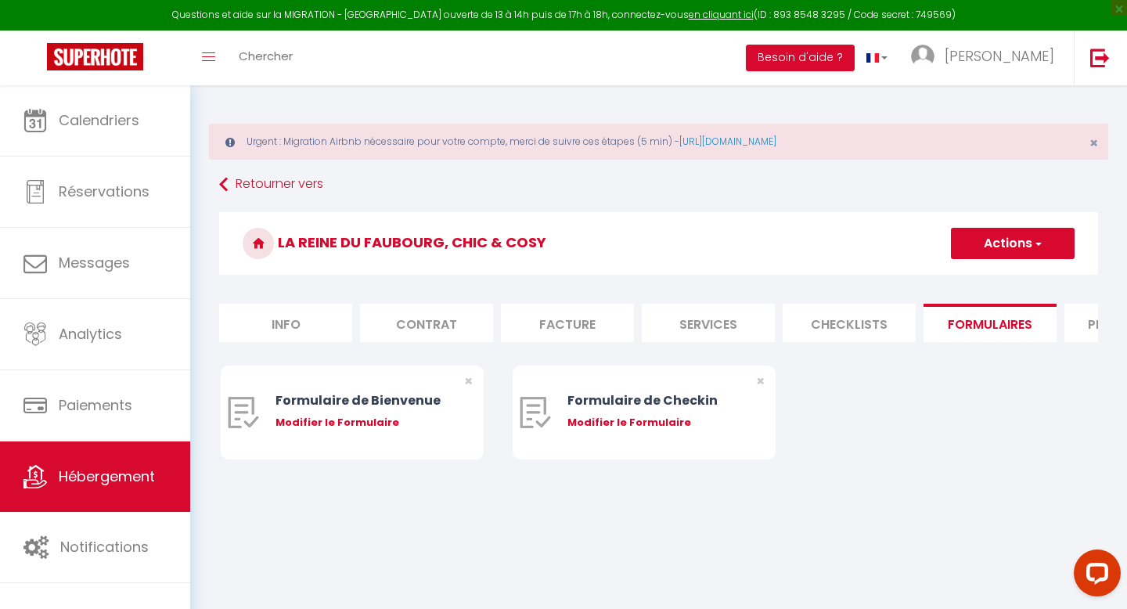
select select "11127-1166667086747210417"
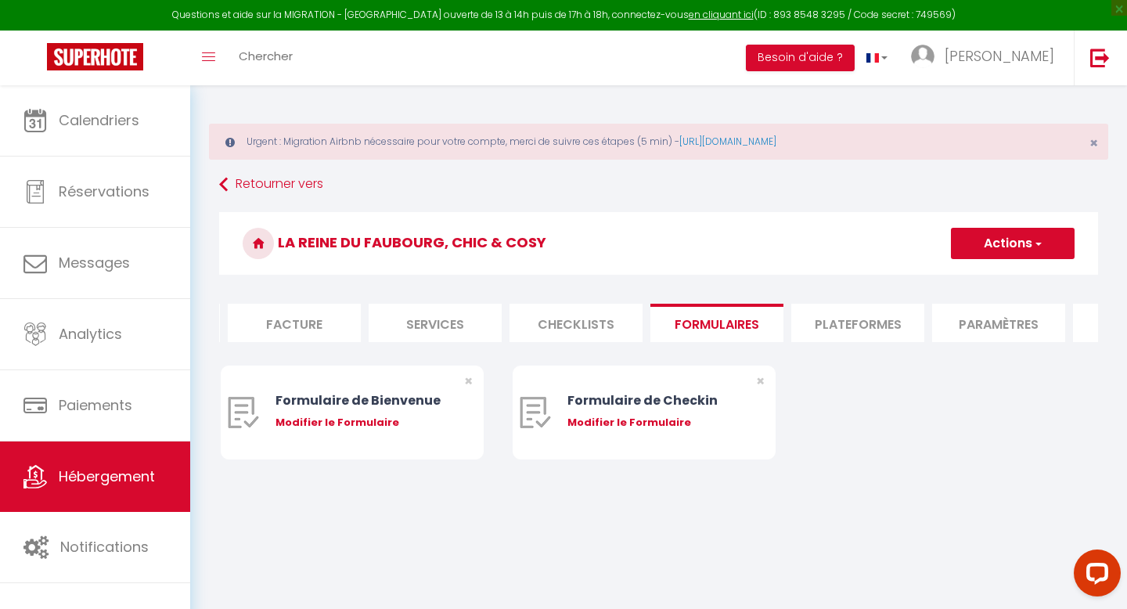
scroll to position [0, 275]
click at [798, 322] on li "Plateformes" at bounding box center [856, 323] width 133 height 38
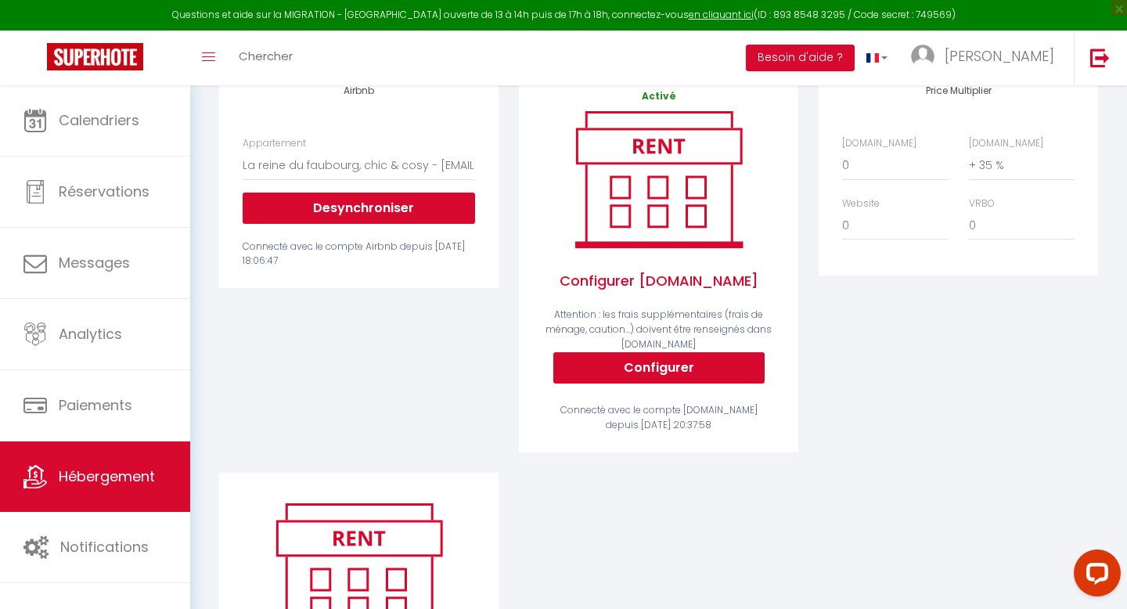
scroll to position [268, 0]
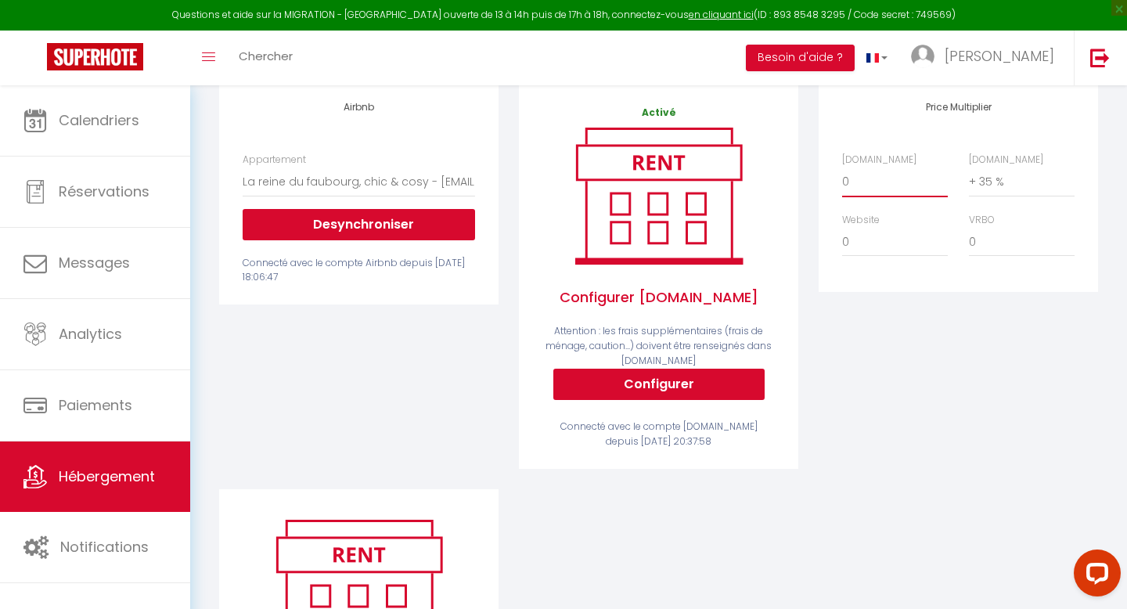
click at [853, 186] on select "0 + 1 % + 2 % + 3 % + 4 % + 5 % + 6 % + 7 % + 8 % + 9 %" at bounding box center [895, 182] width 106 height 30
select select "+ 22 %"
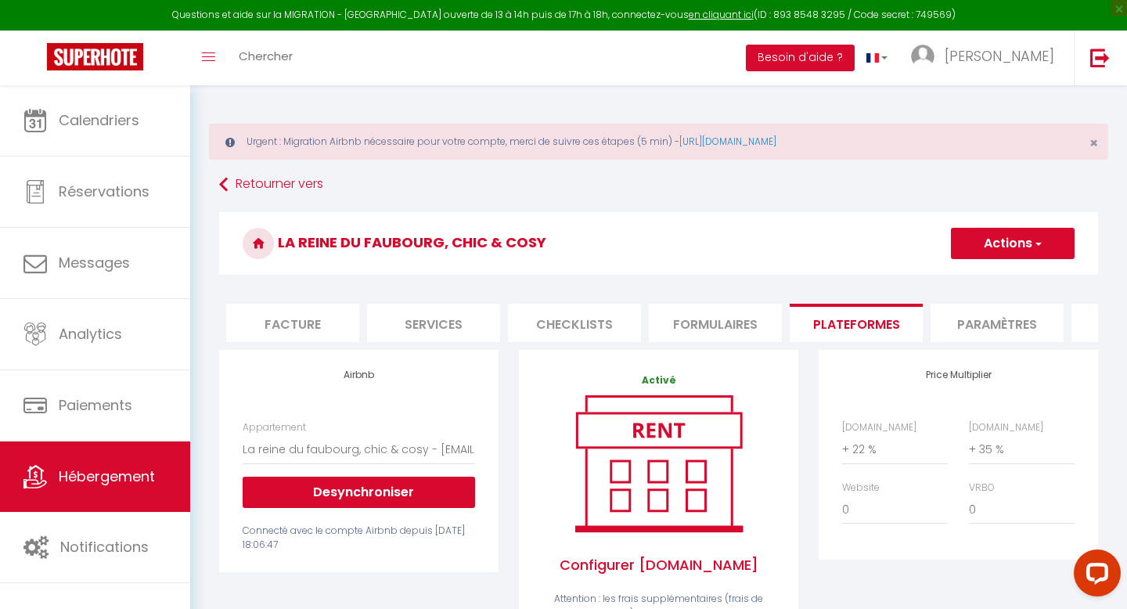
click at [981, 243] on button "Actions" at bounding box center [1013, 243] width 124 height 31
click at [971, 279] on link "Enregistrer" at bounding box center [1013, 278] width 124 height 20
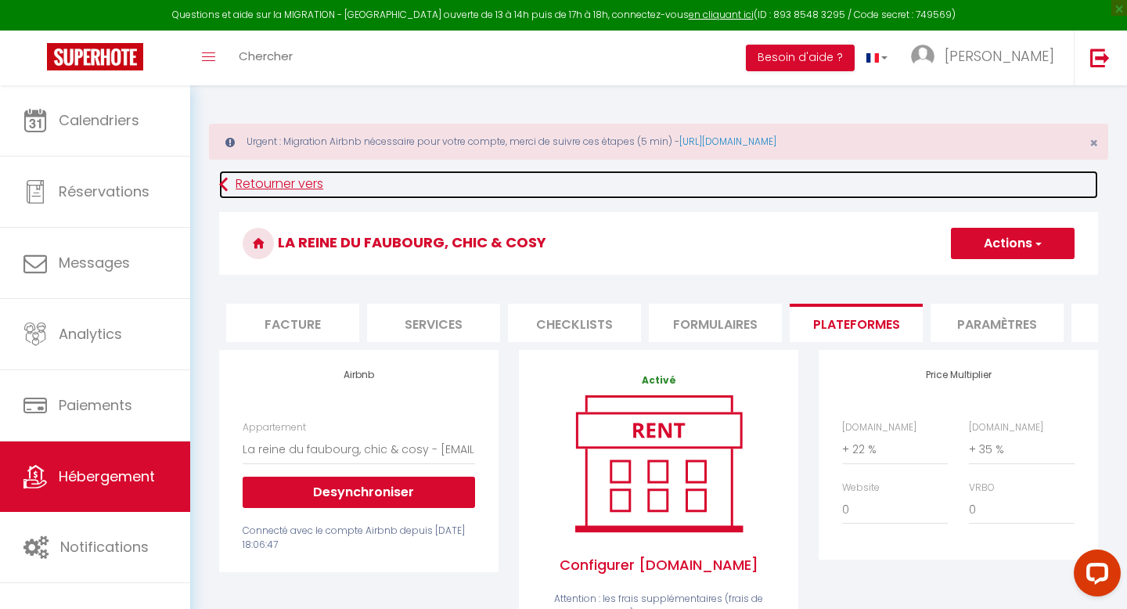
click at [228, 184] on link "Retourner vers" at bounding box center [658, 185] width 879 height 28
